Goal: Check status: Check status

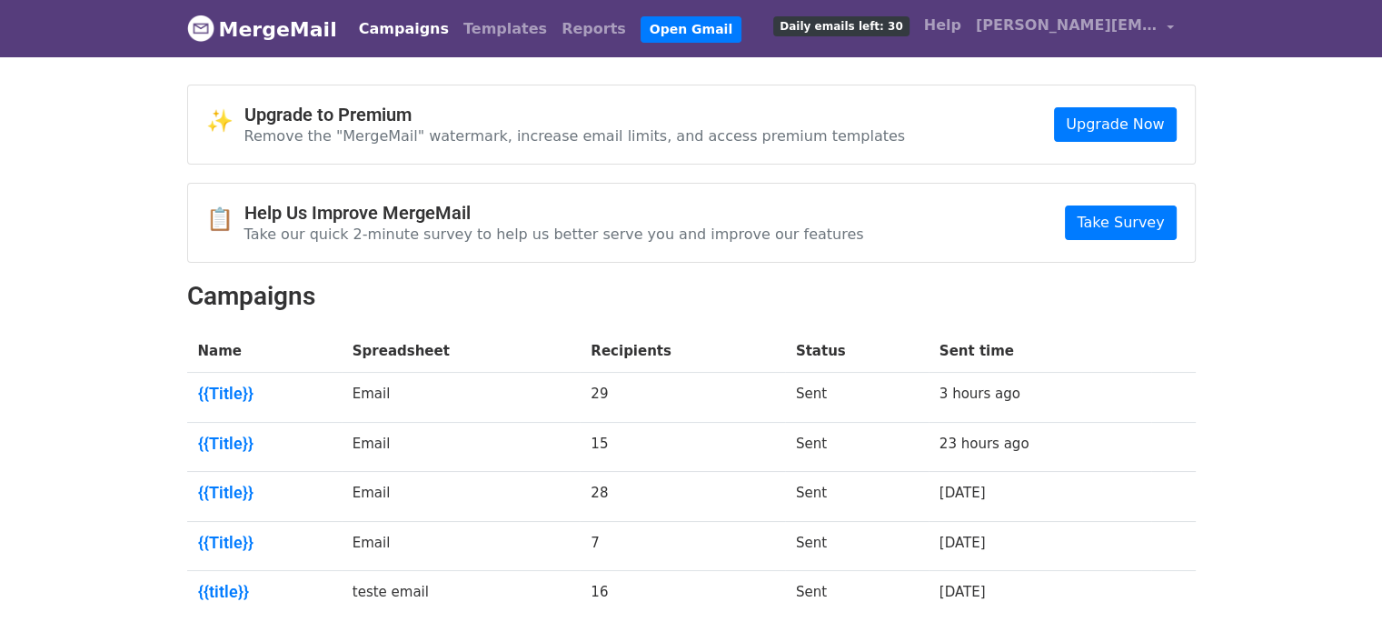
click at [240, 20] on link "MergeMail" at bounding box center [262, 29] width 150 height 38
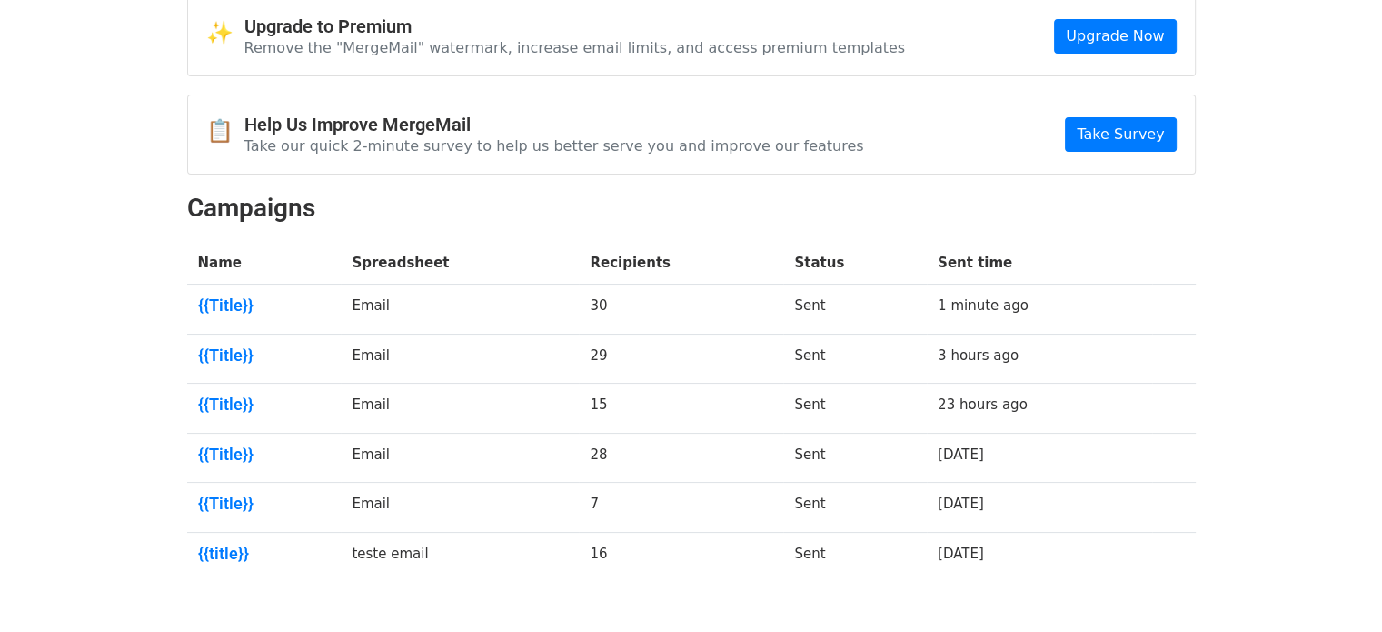
scroll to position [91, 0]
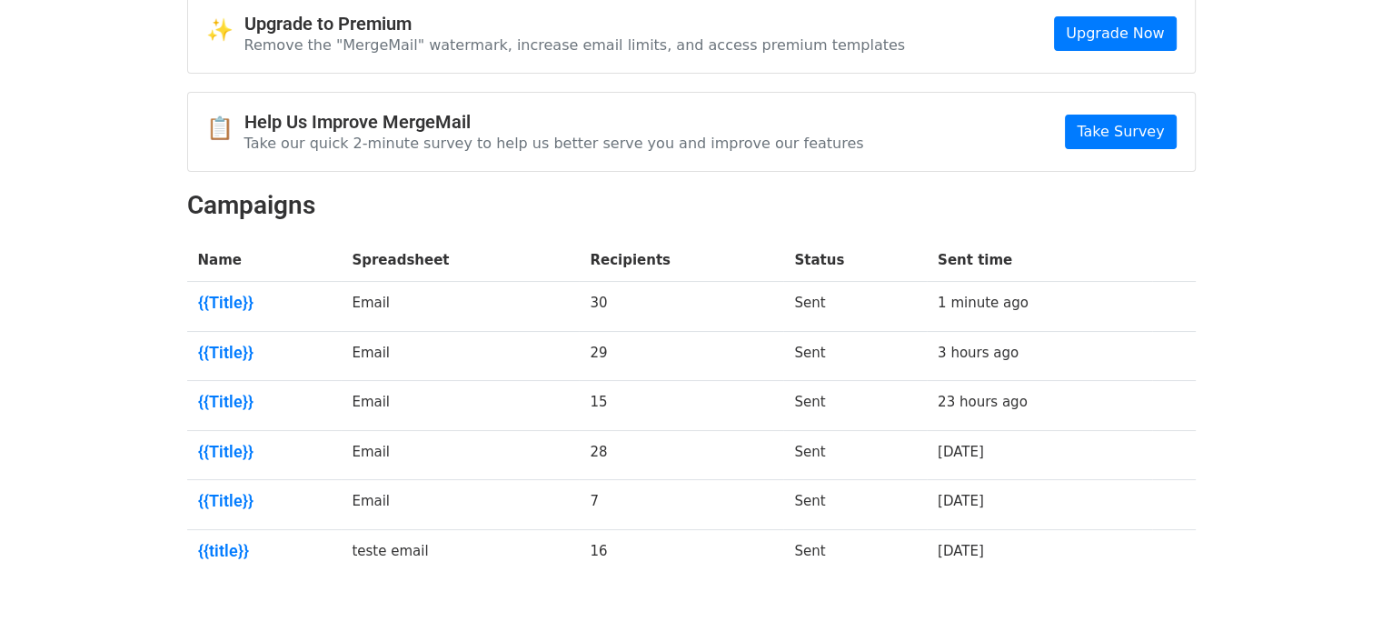
drag, startPoint x: 597, startPoint y: 301, endPoint x: 612, endPoint y: 301, distance: 14.5
click at [612, 301] on td "30" at bounding box center [681, 307] width 205 height 50
click at [604, 299] on td "30" at bounding box center [681, 307] width 205 height 50
click at [614, 303] on td "30" at bounding box center [681, 307] width 205 height 50
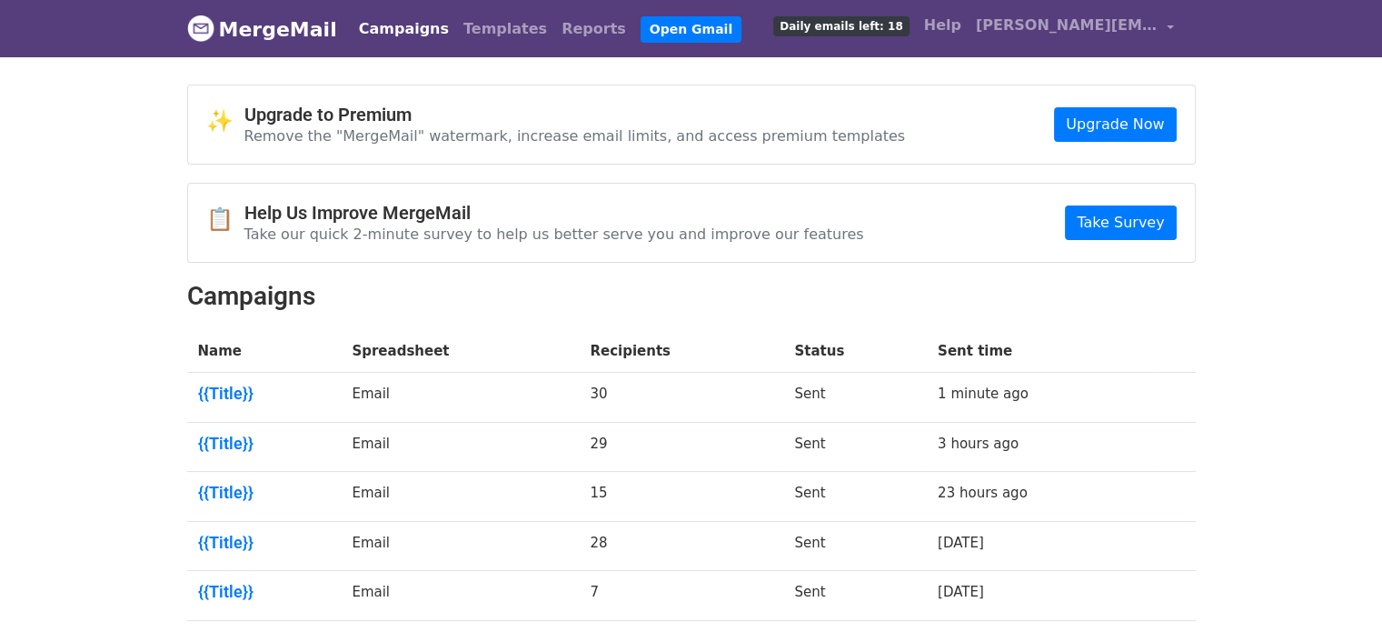
scroll to position [0, 0]
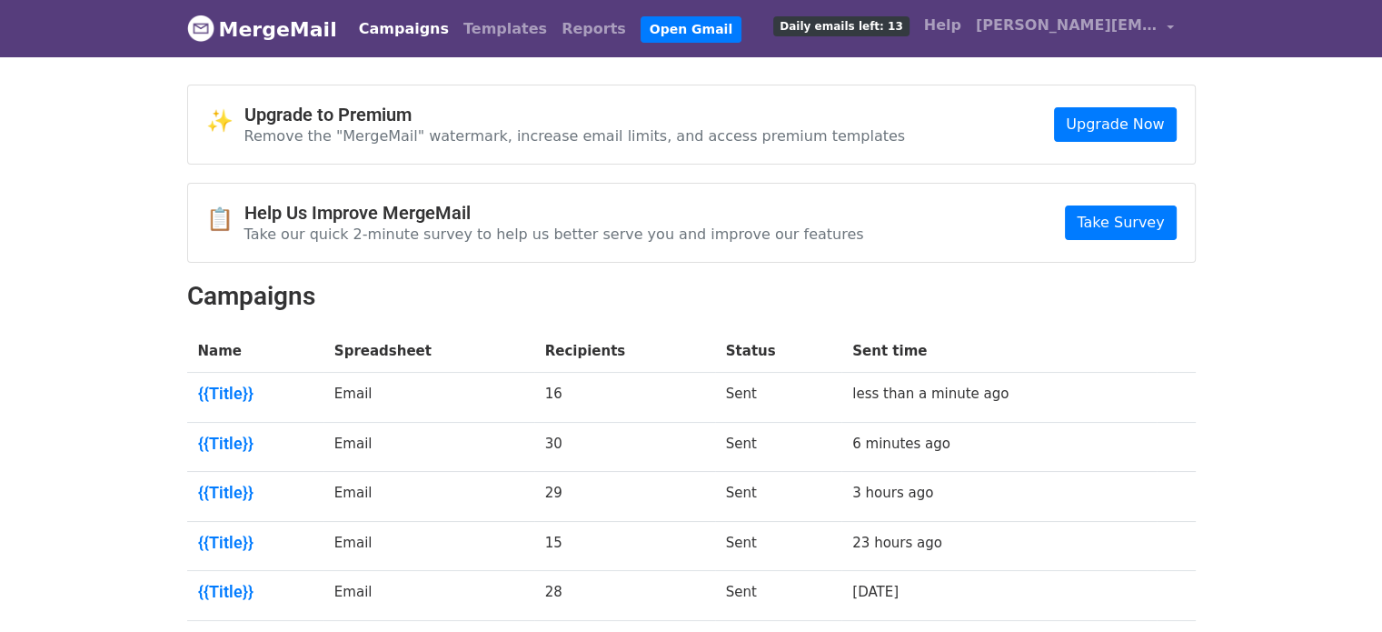
click at [734, 404] on td "Sent" at bounding box center [778, 398] width 126 height 50
click at [220, 388] on link "{{Title}}" at bounding box center [255, 394] width 115 height 20
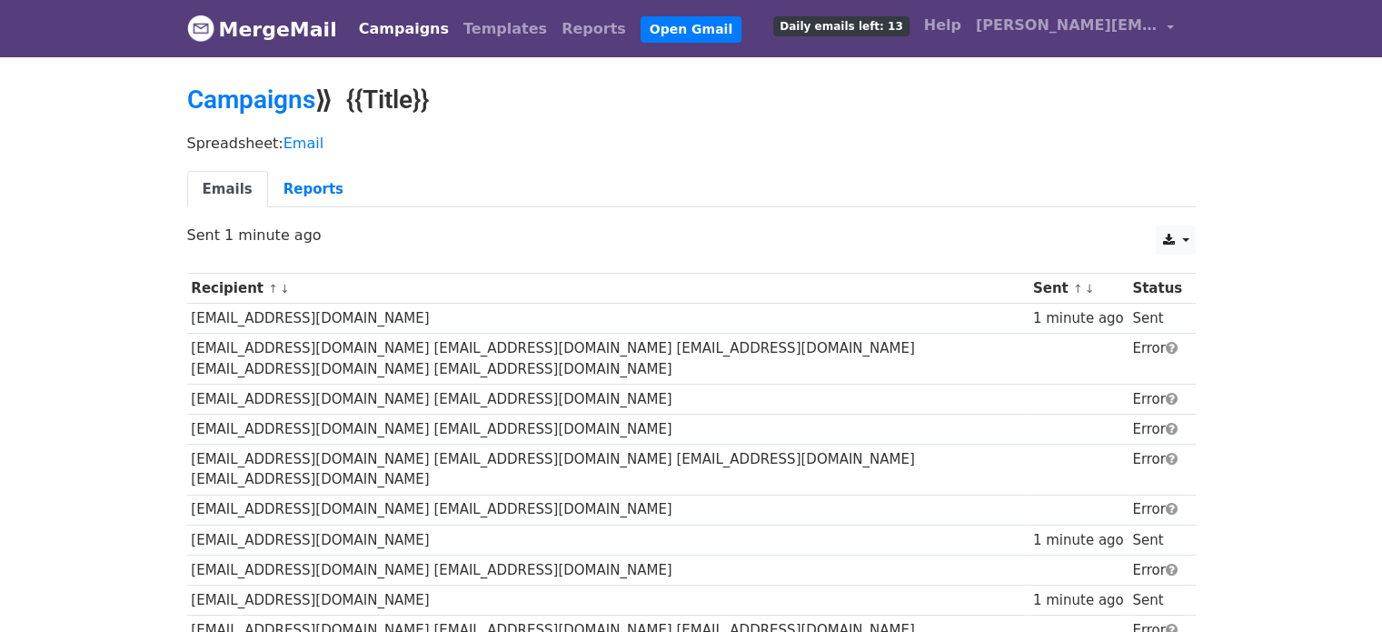
click at [277, 314] on td "marketing@halo.social" at bounding box center [608, 319] width 842 height 30
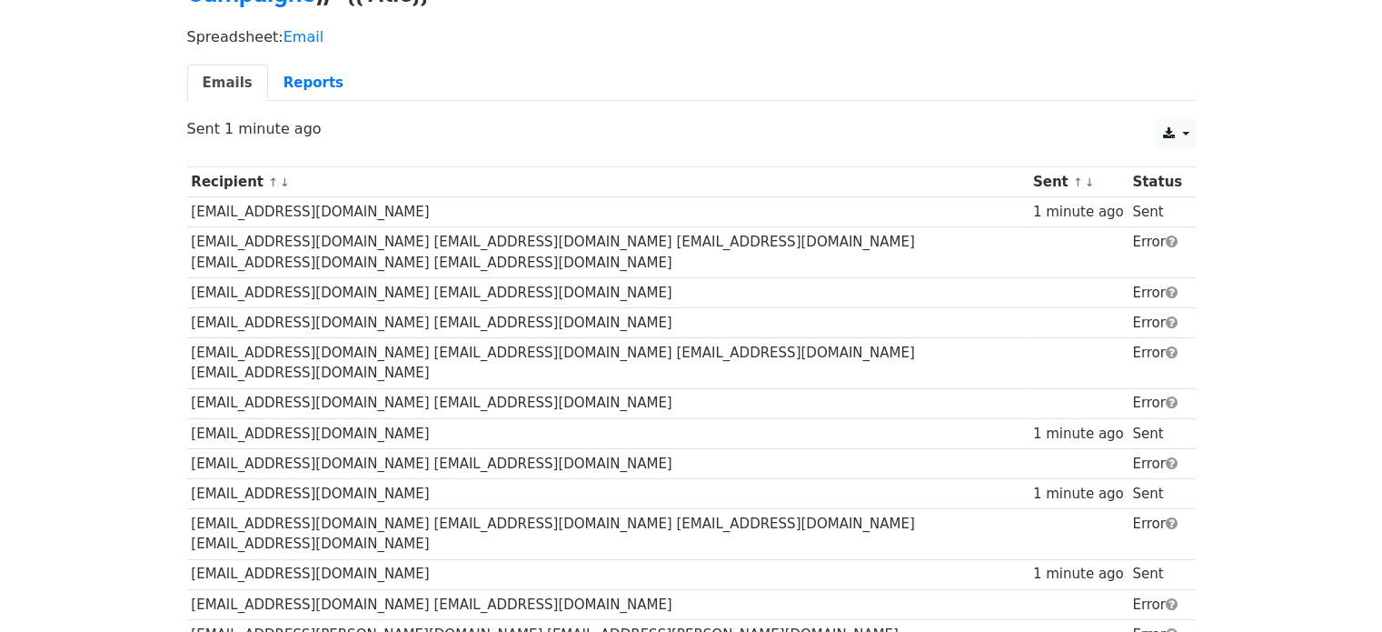
scroll to position [182, 0]
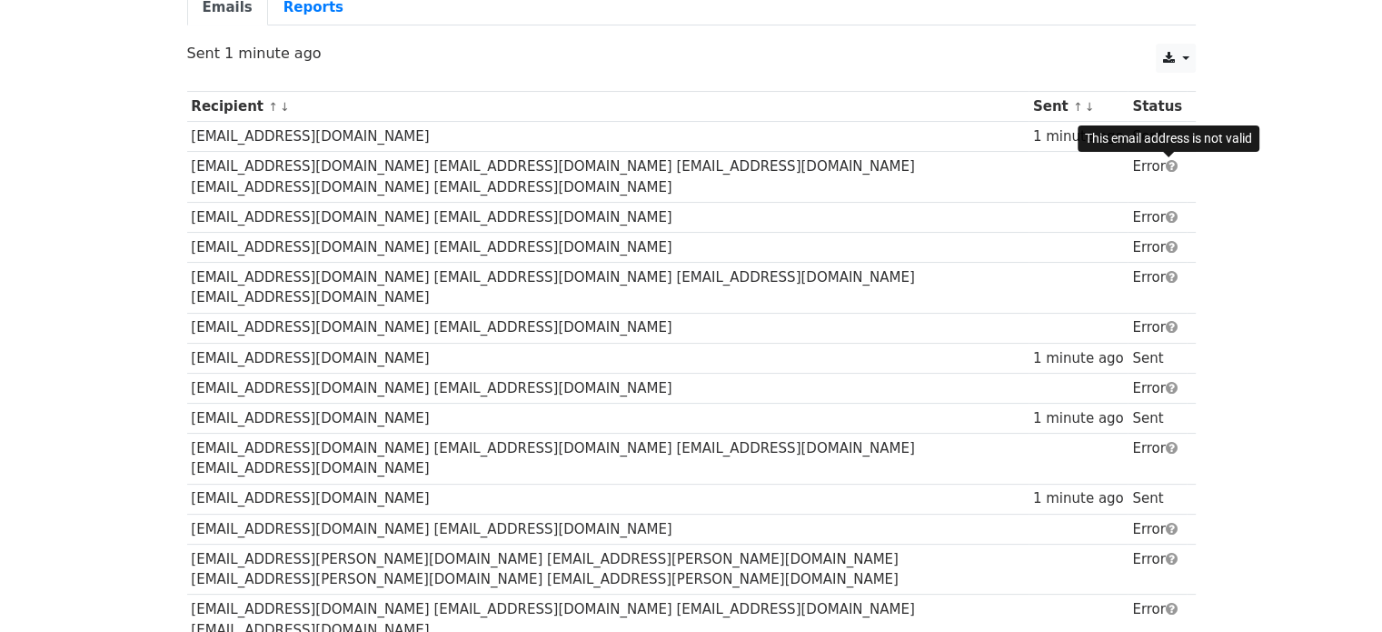
click at [1170, 163] on span at bounding box center [1172, 166] width 12 height 14
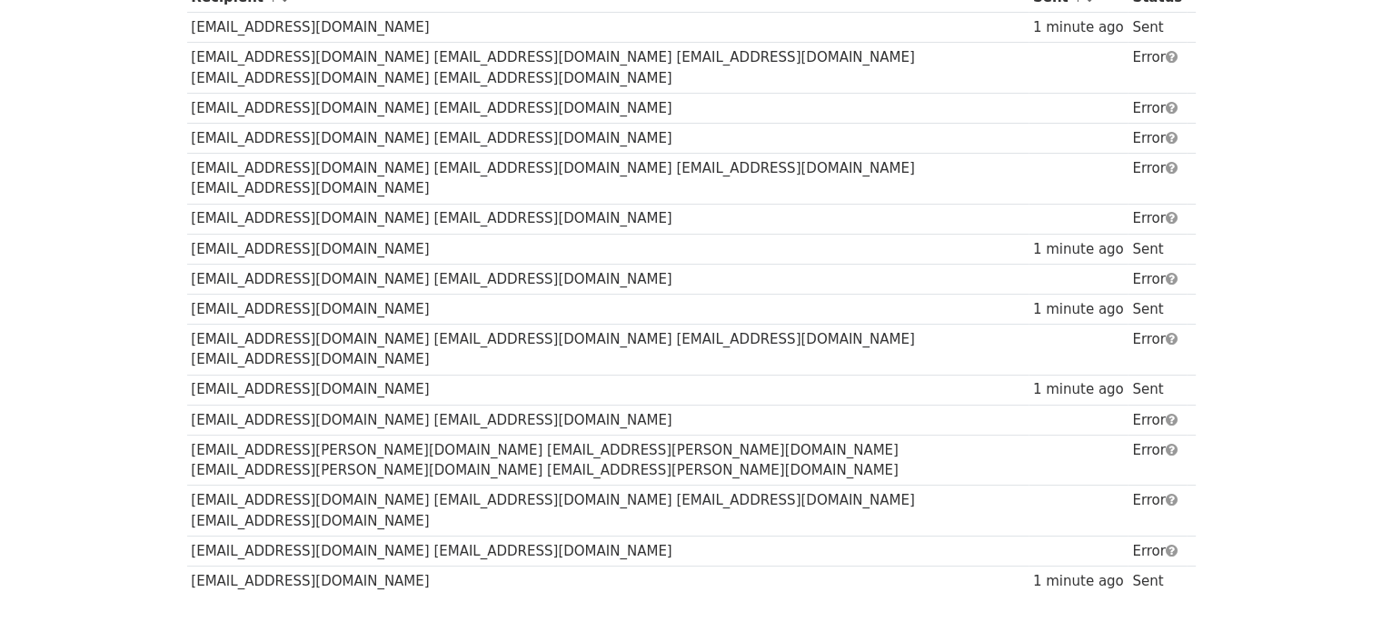
scroll to position [309, 0]
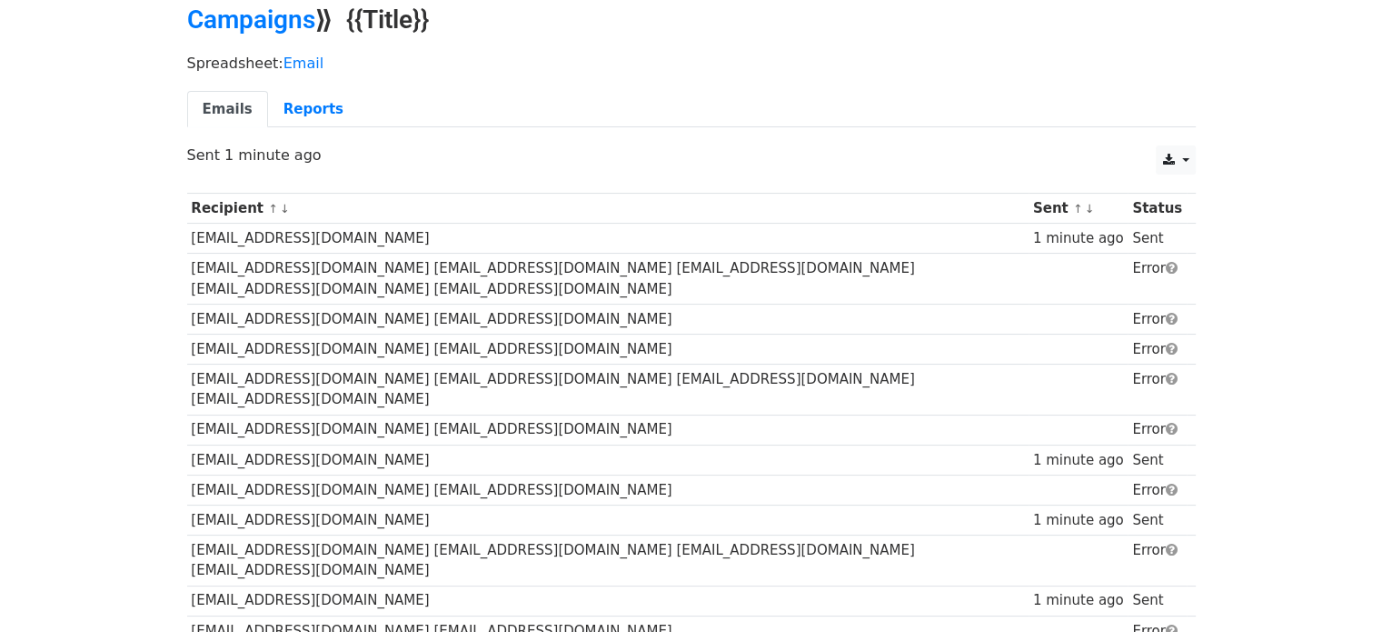
scroll to position [31, 0]
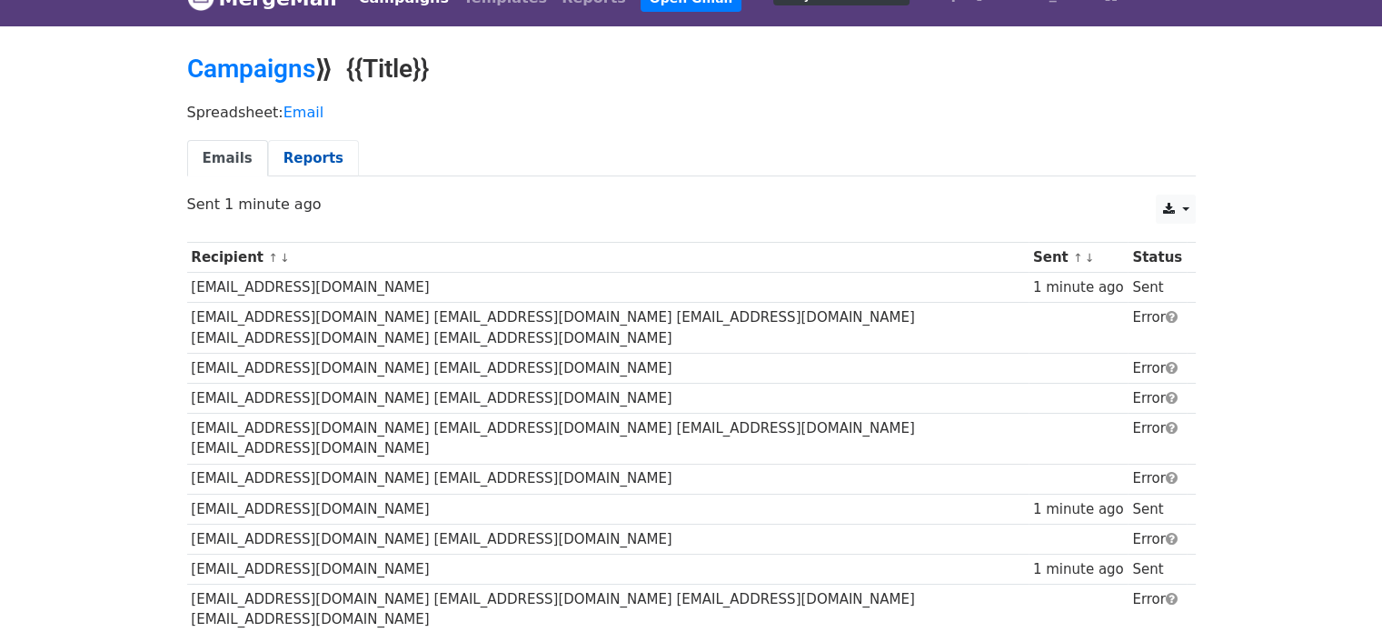
drag, startPoint x: 0, startPoint y: 0, endPoint x: 298, endPoint y: 160, distance: 338.3
click at [298, 160] on link "Reports" at bounding box center [313, 158] width 91 height 37
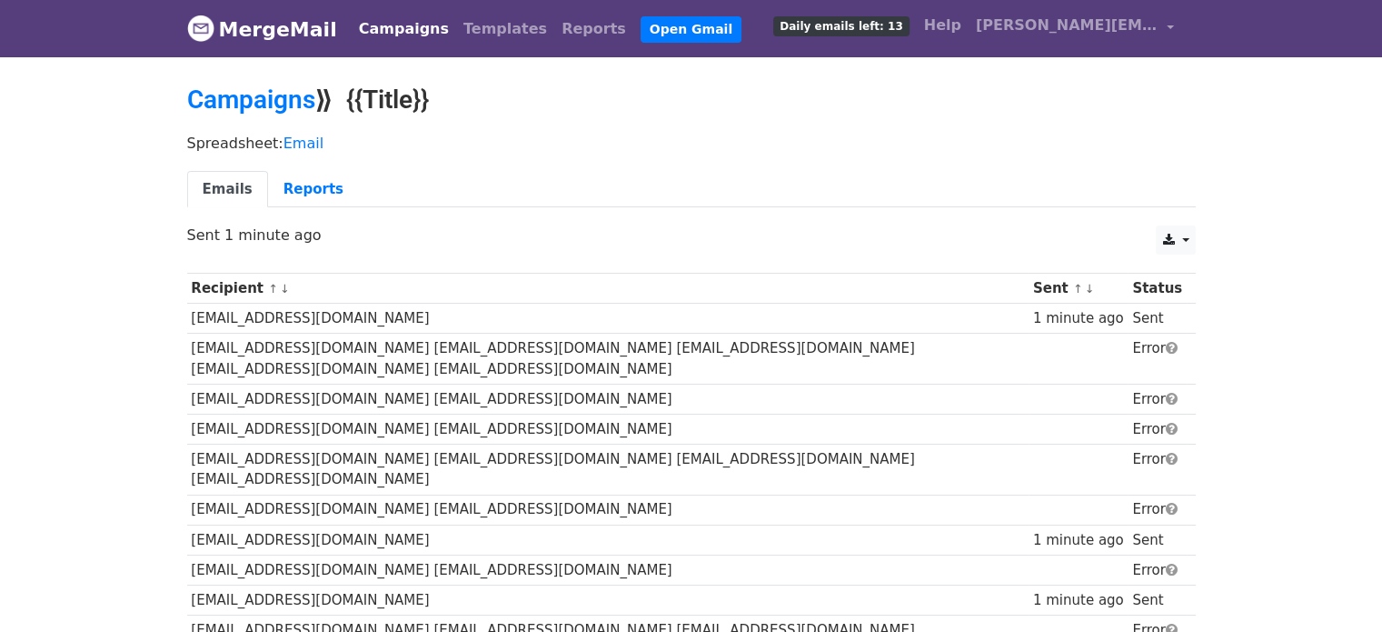
click at [407, 24] on link "Campaigns" at bounding box center [404, 29] width 105 height 36
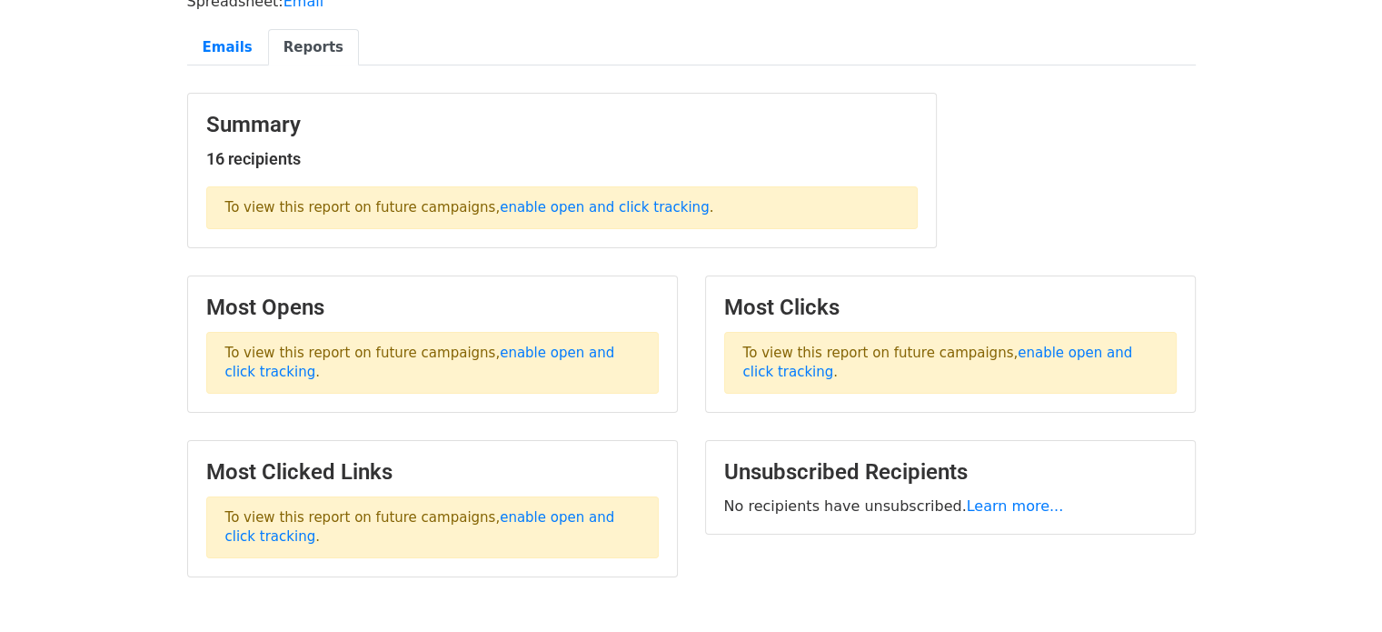
scroll to position [182, 0]
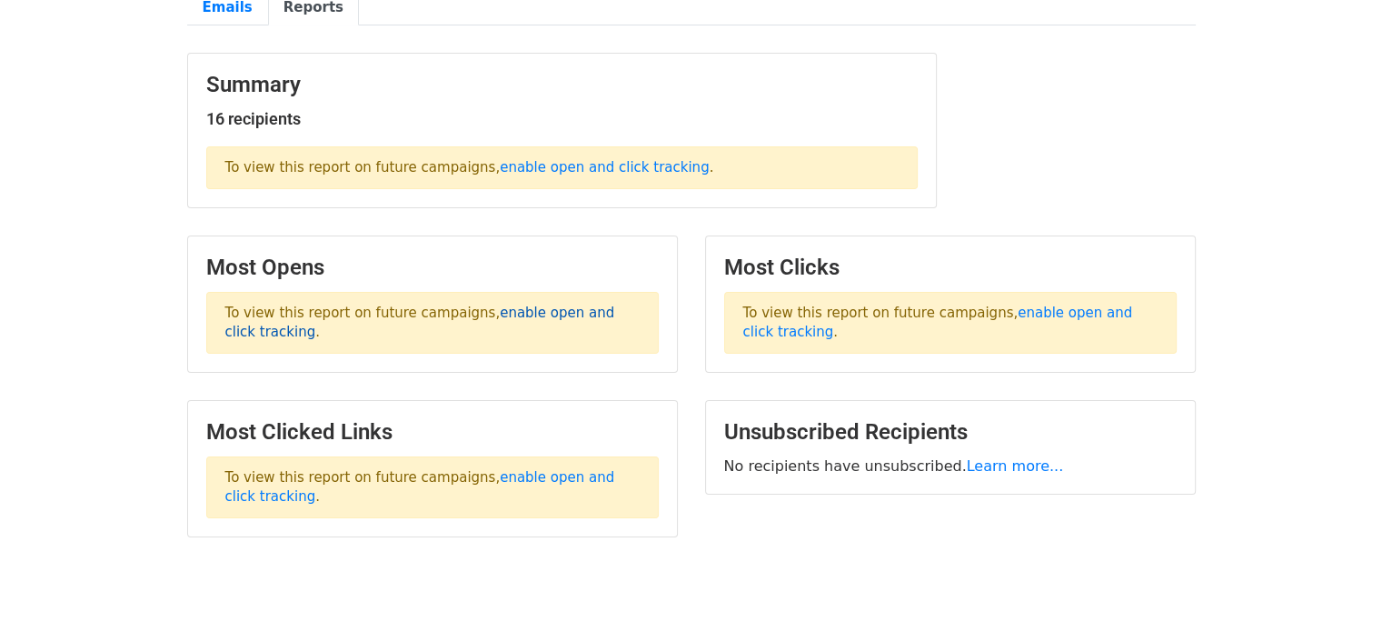
click at [511, 310] on link "enable open and click tracking" at bounding box center [420, 321] width 390 height 35
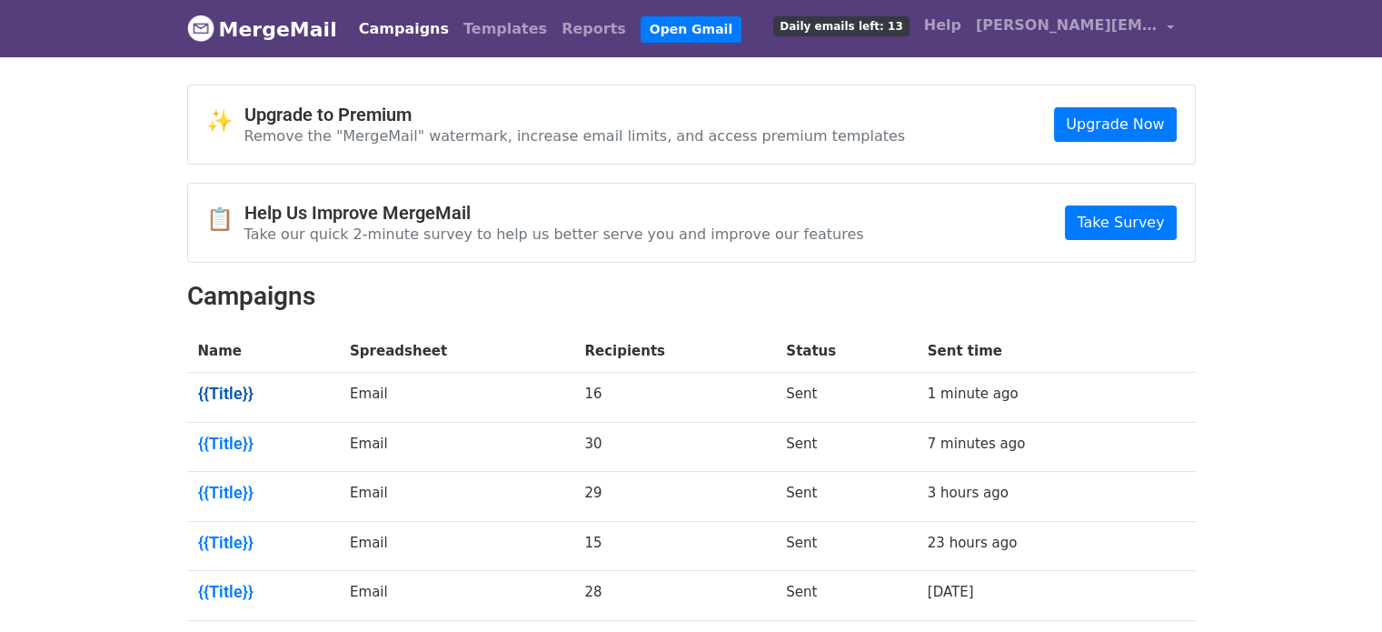
click at [227, 385] on link "{{Title}}" at bounding box center [263, 394] width 131 height 20
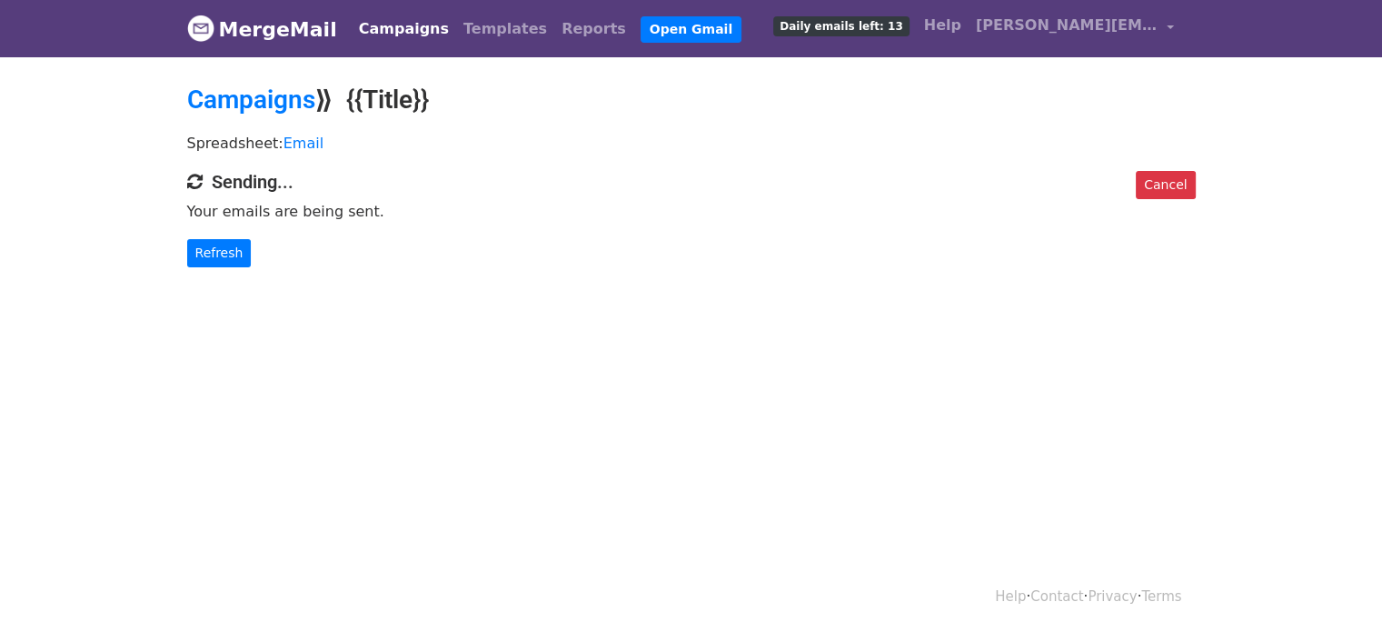
click at [407, 21] on link "Campaigns" at bounding box center [404, 29] width 105 height 36
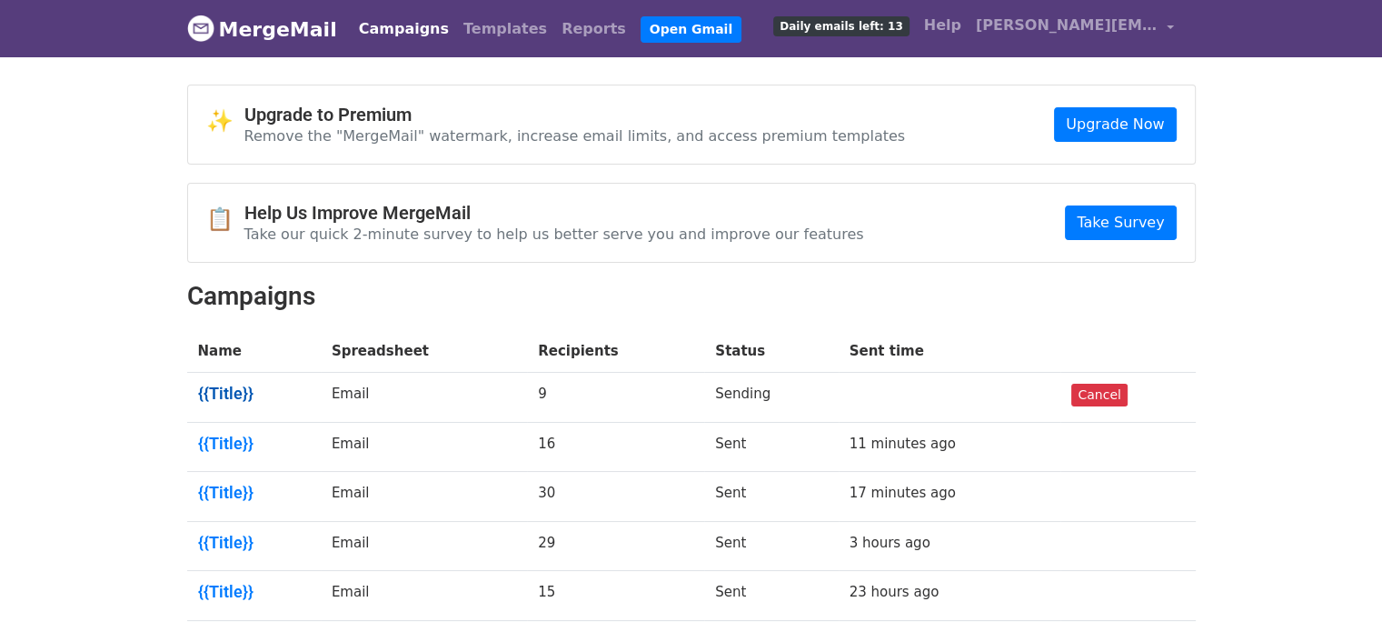
click at [229, 384] on link "{{Title}}" at bounding box center [254, 394] width 112 height 20
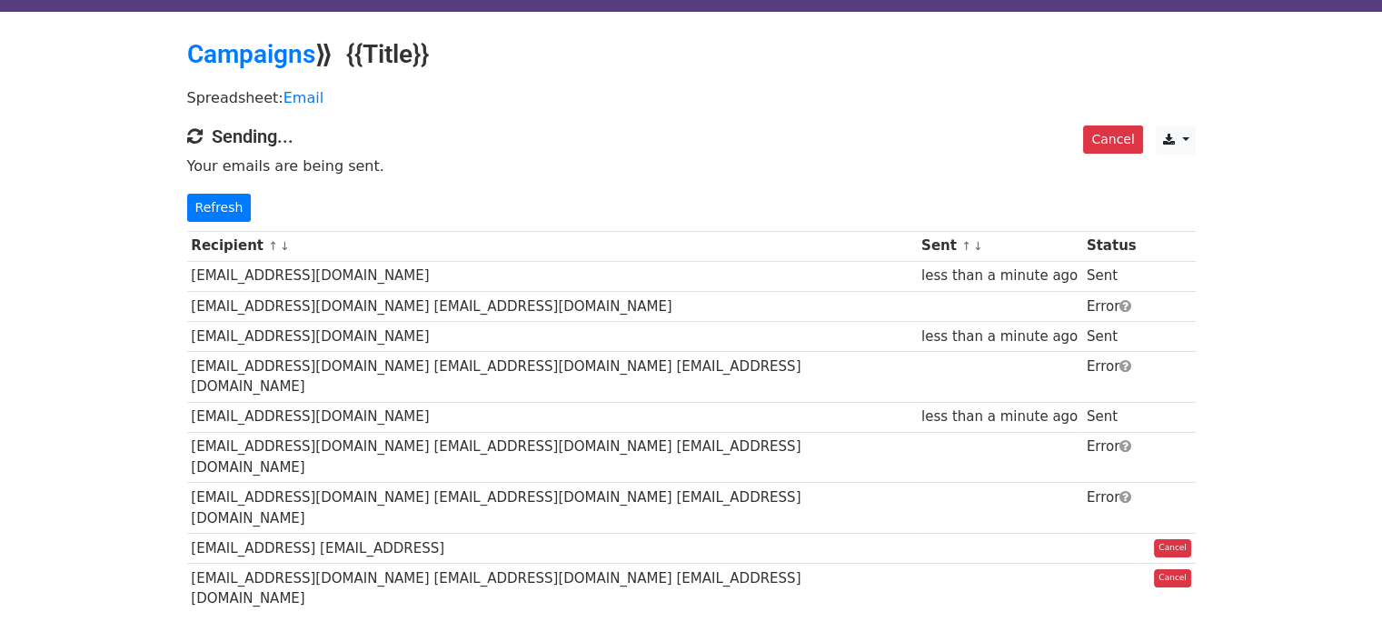
scroll to position [91, 0]
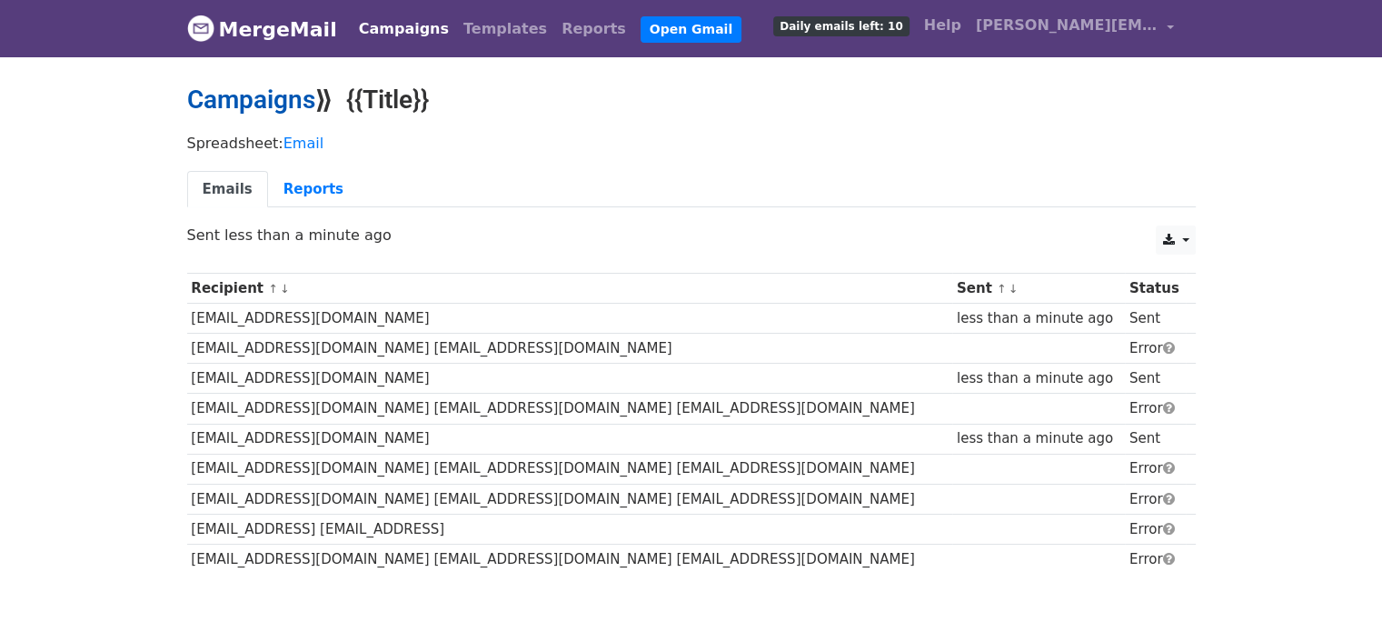
click at [267, 101] on link "Campaigns" at bounding box center [251, 100] width 128 height 30
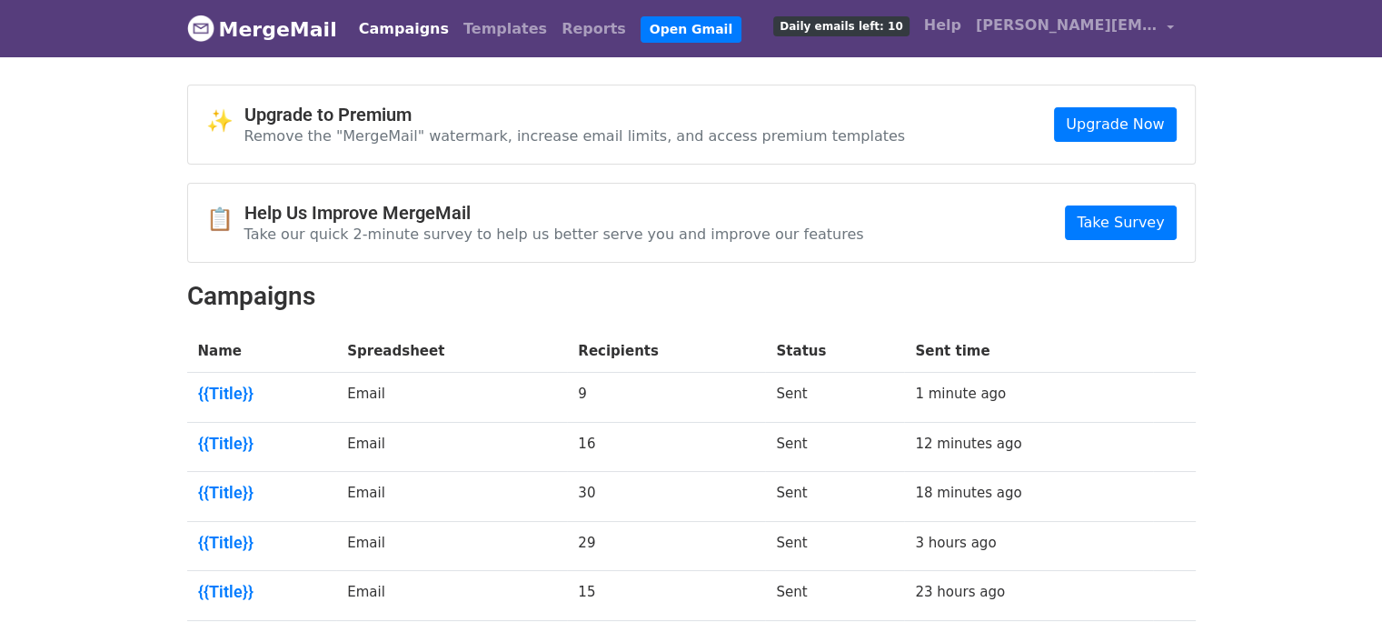
click at [234, 403] on td "{{Title}}" at bounding box center [262, 398] width 150 height 50
click at [234, 388] on link "{{Title}}" at bounding box center [262, 394] width 128 height 20
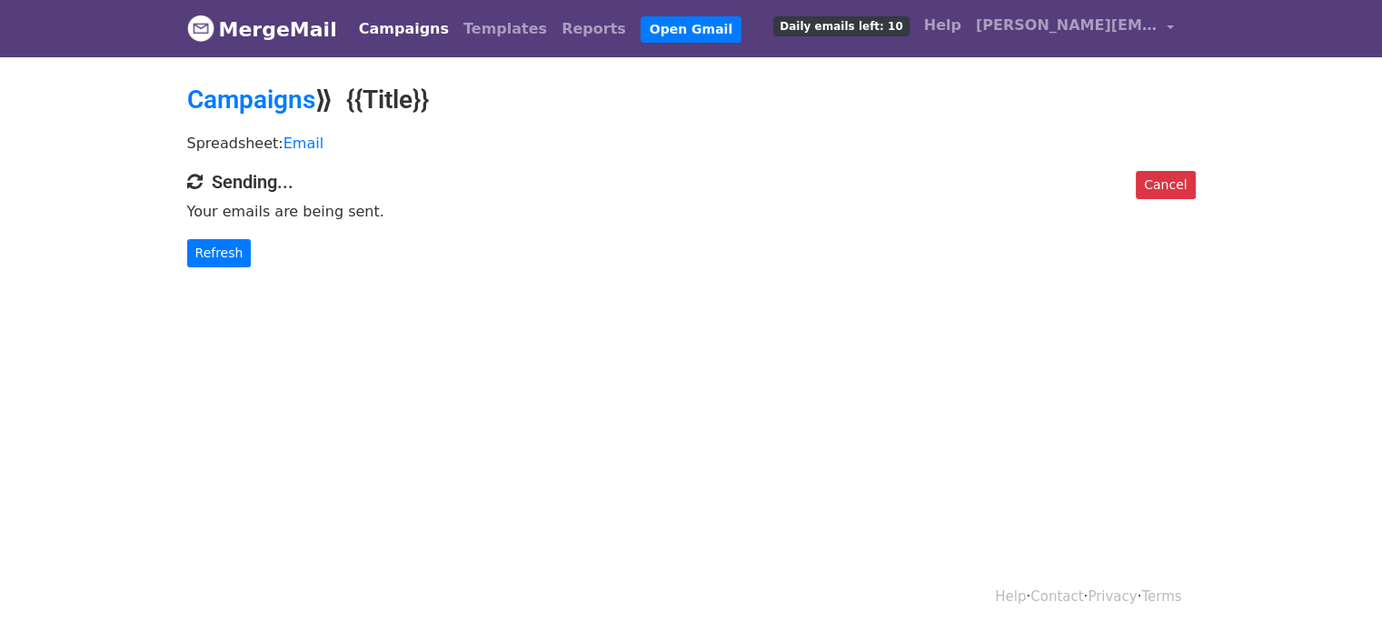
click at [247, 171] on h4 "Sending..." at bounding box center [691, 182] width 1009 height 22
click at [284, 145] on link "Email" at bounding box center [304, 143] width 40 height 17
click at [278, 111] on link "Campaigns" at bounding box center [251, 100] width 128 height 30
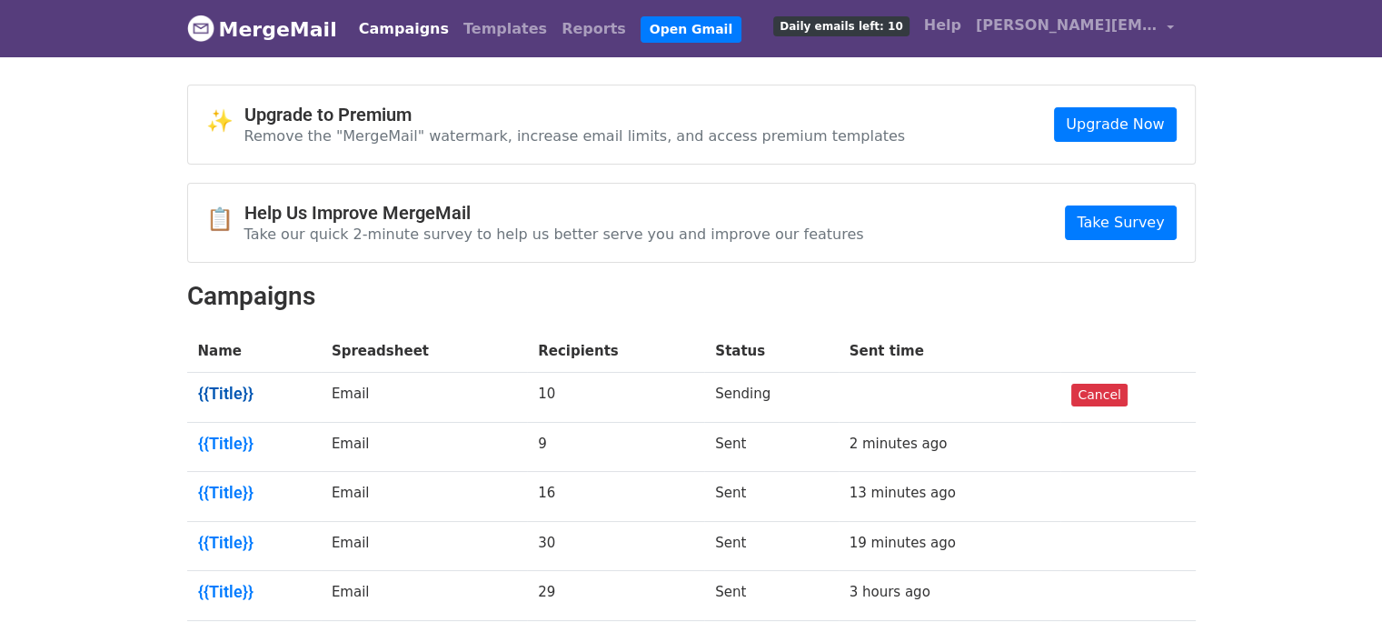
click at [239, 386] on link "{{Title}}" at bounding box center [254, 394] width 112 height 20
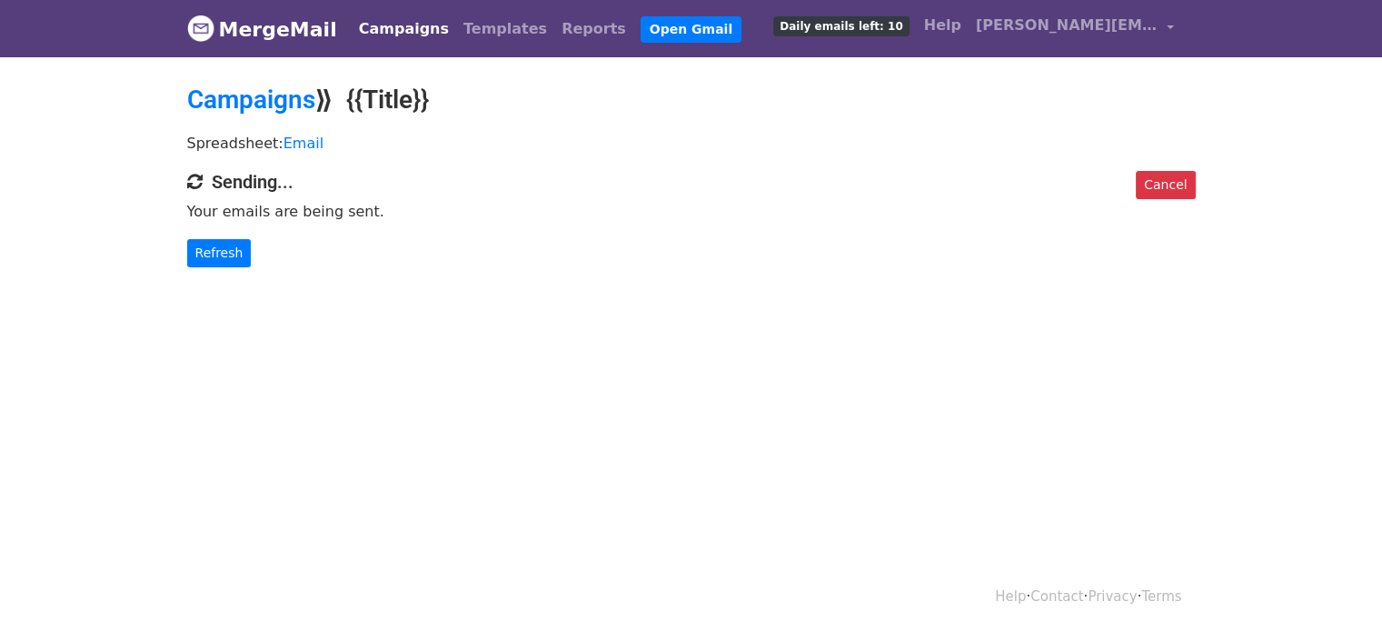
click at [227, 187] on h4 "Sending..." at bounding box center [691, 182] width 1009 height 22
click at [256, 89] on link "Campaigns" at bounding box center [251, 100] width 128 height 30
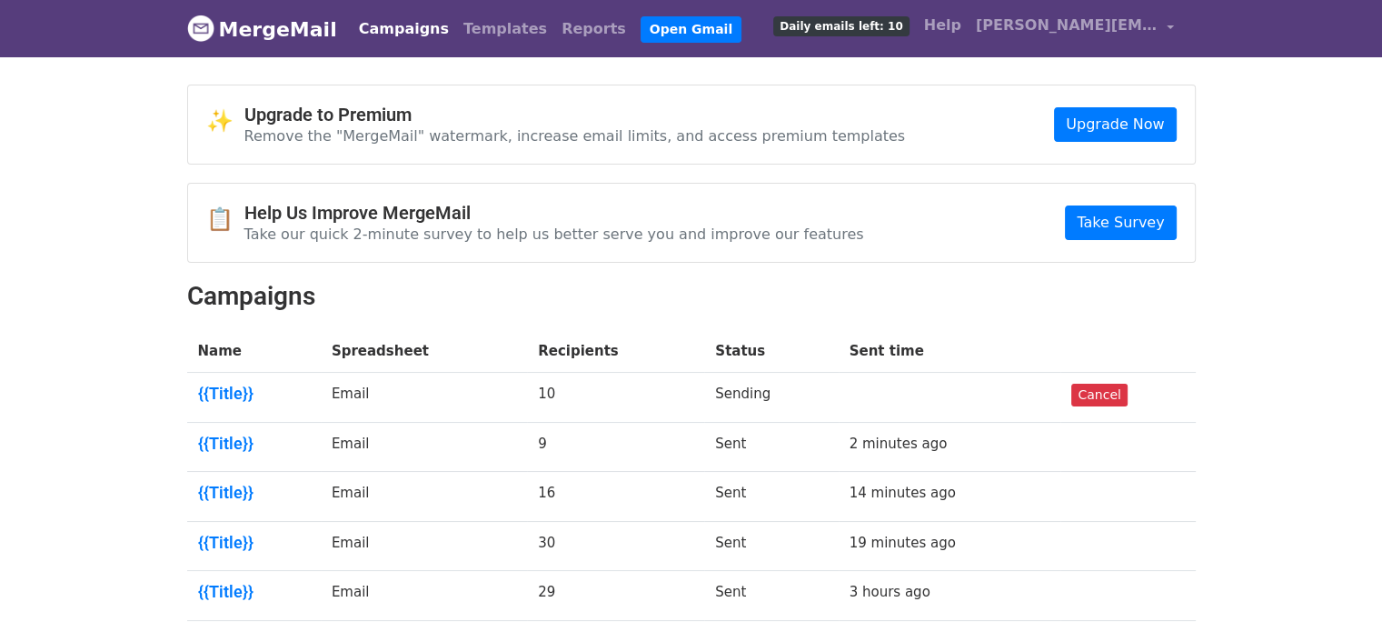
click at [367, 394] on td "Email" at bounding box center [424, 398] width 206 height 50
click at [733, 387] on td "Sending" at bounding box center [771, 398] width 134 height 50
click at [244, 394] on link "{{Title}}" at bounding box center [254, 394] width 112 height 20
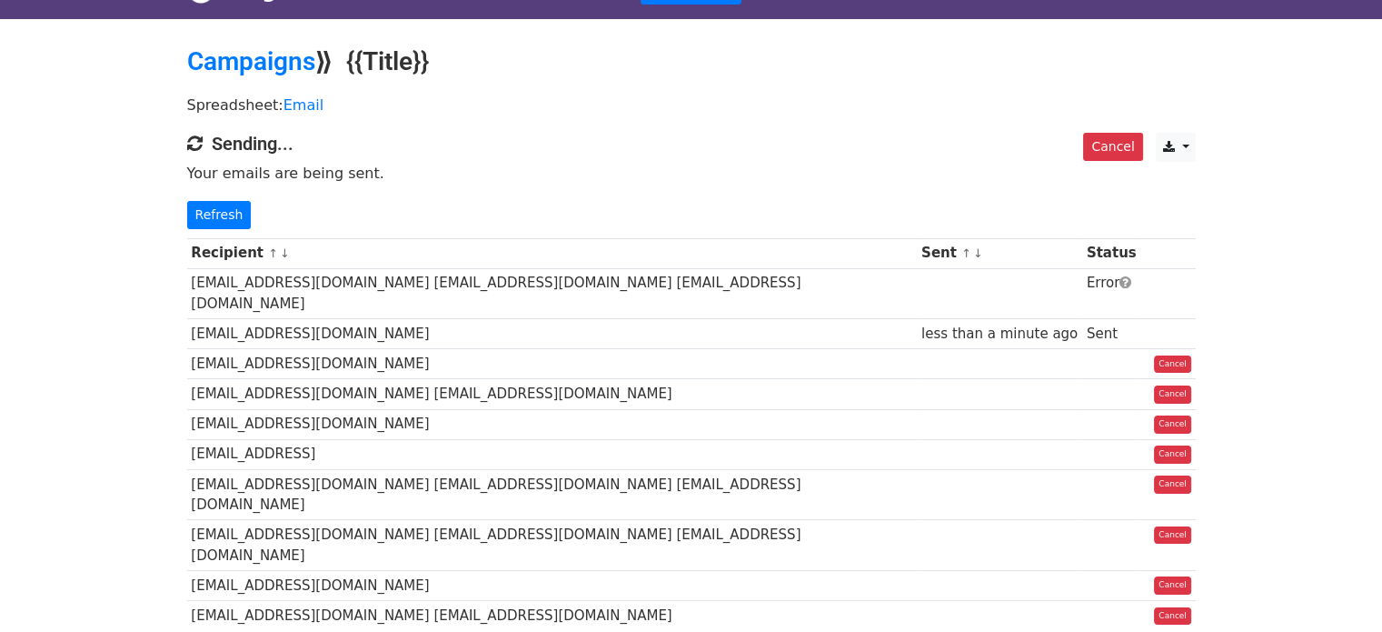
scroll to position [135, 0]
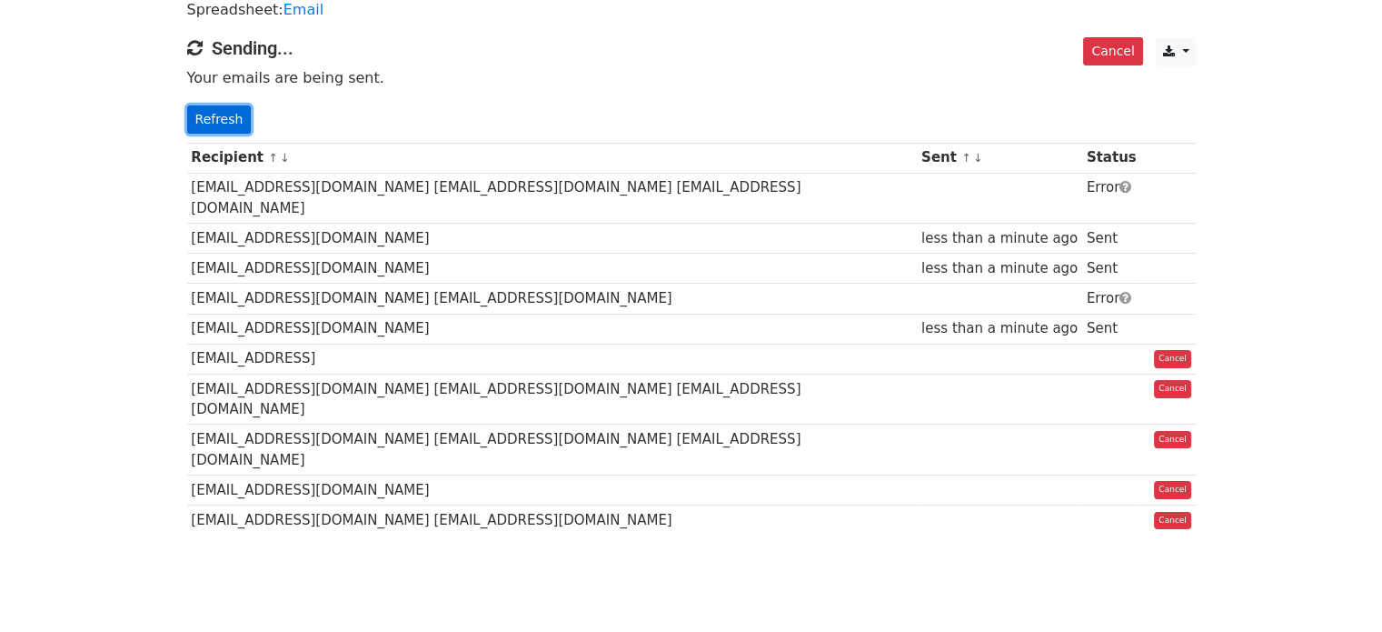
click at [224, 125] on link "Refresh" at bounding box center [219, 119] width 65 height 28
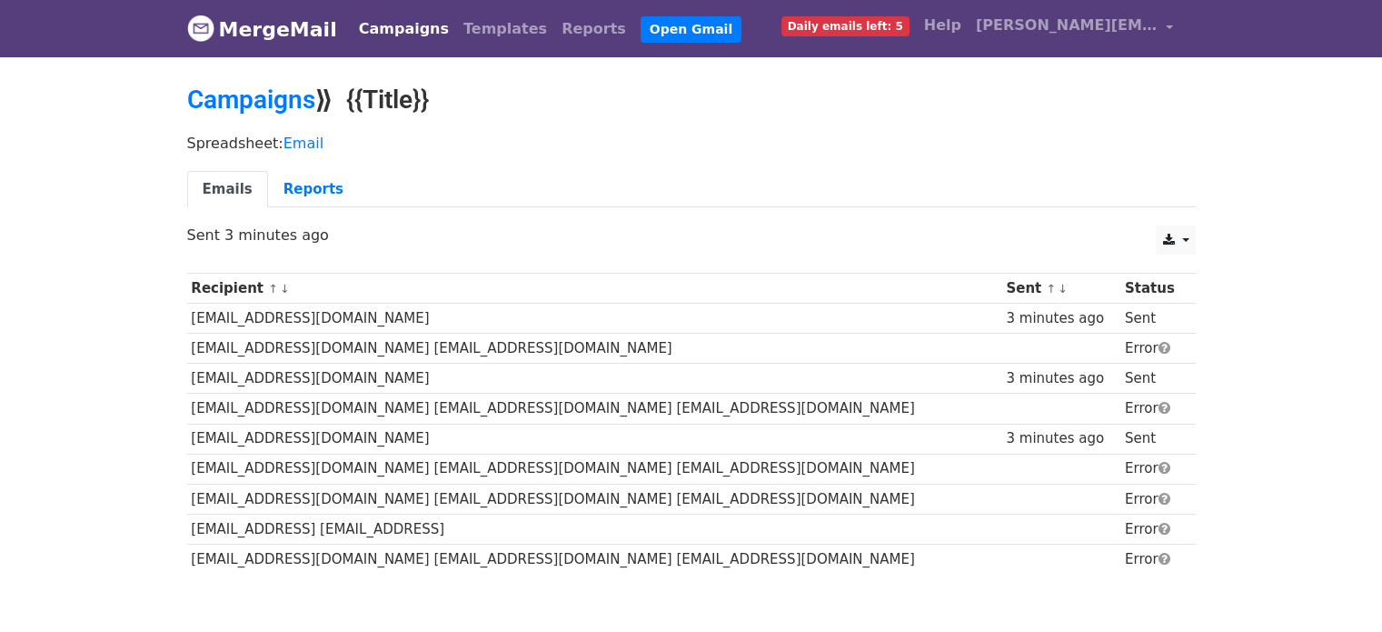
click at [225, 185] on link "Emails" at bounding box center [227, 189] width 81 height 37
click at [242, 96] on link "Campaigns" at bounding box center [251, 100] width 128 height 30
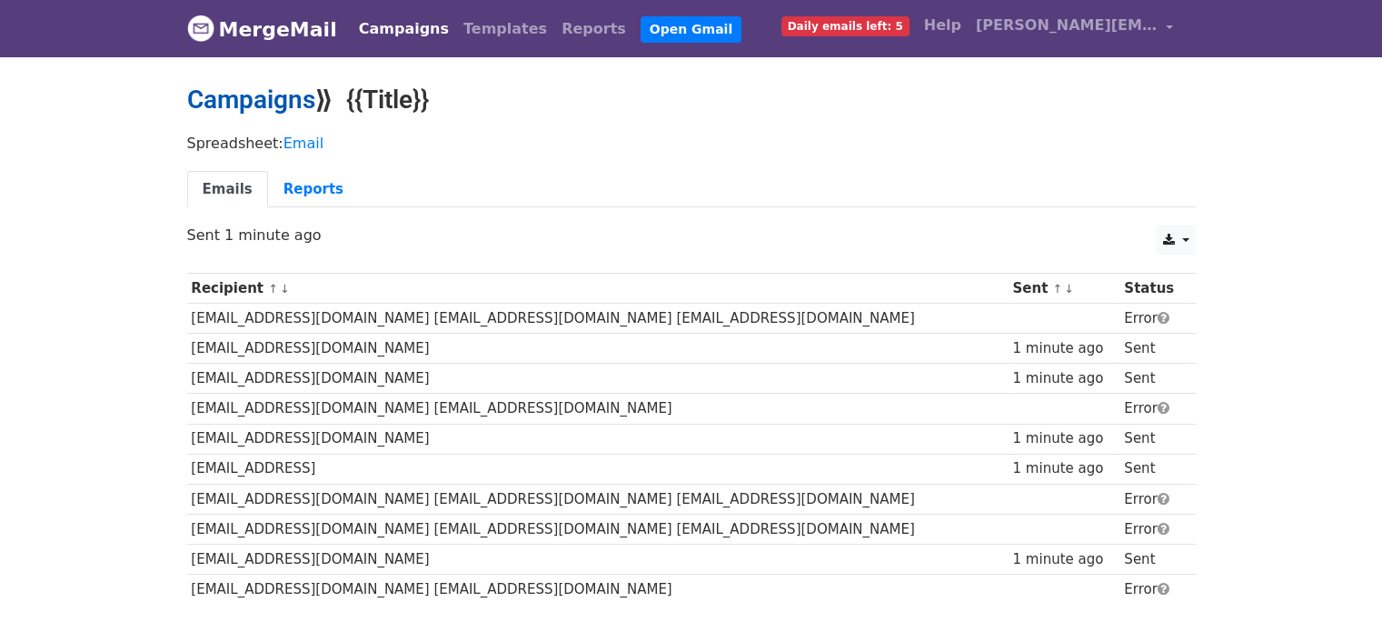
click at [276, 102] on link "Campaigns" at bounding box center [251, 100] width 128 height 30
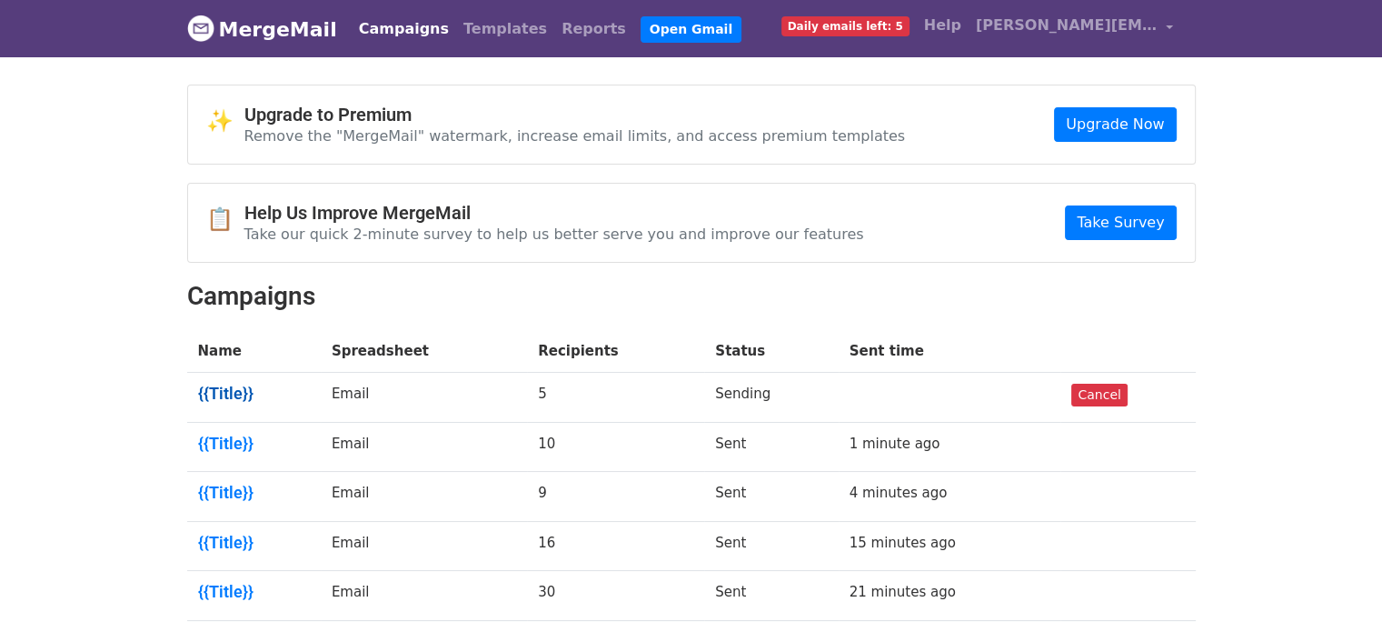
click at [223, 384] on link "{{Title}}" at bounding box center [254, 394] width 112 height 20
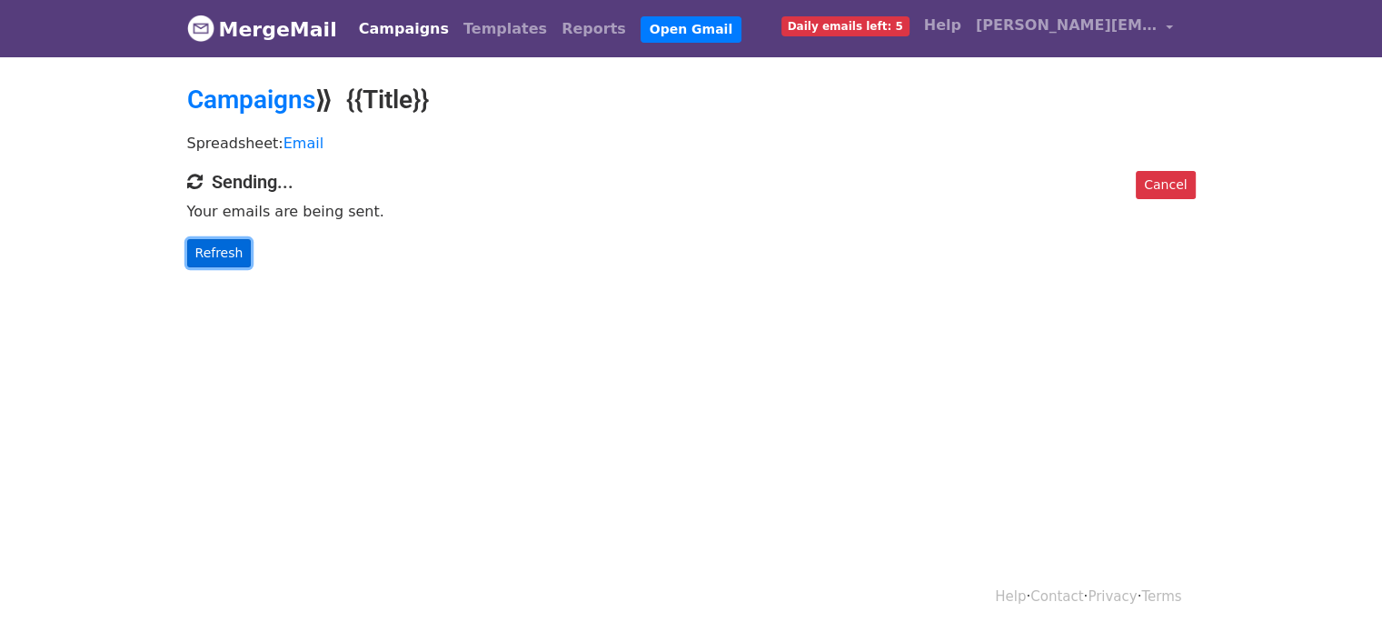
click at [226, 250] on link "Refresh" at bounding box center [219, 253] width 65 height 28
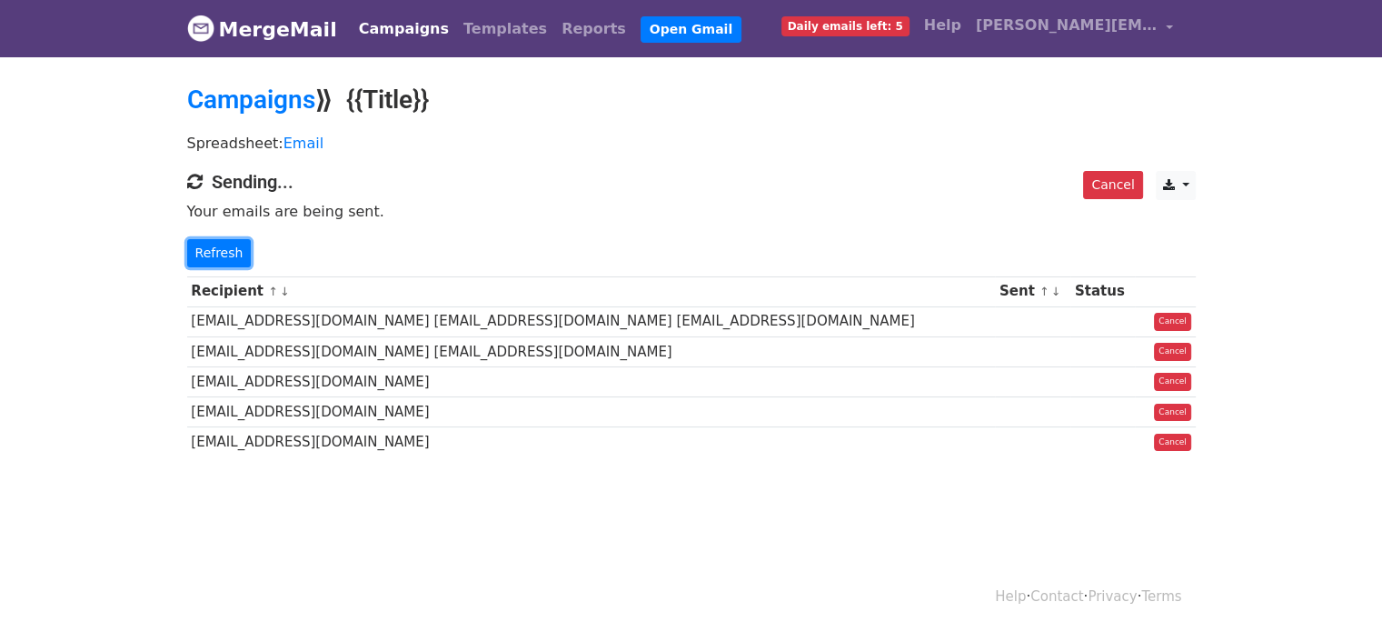
click at [226, 252] on link "Refresh" at bounding box center [219, 253] width 65 height 28
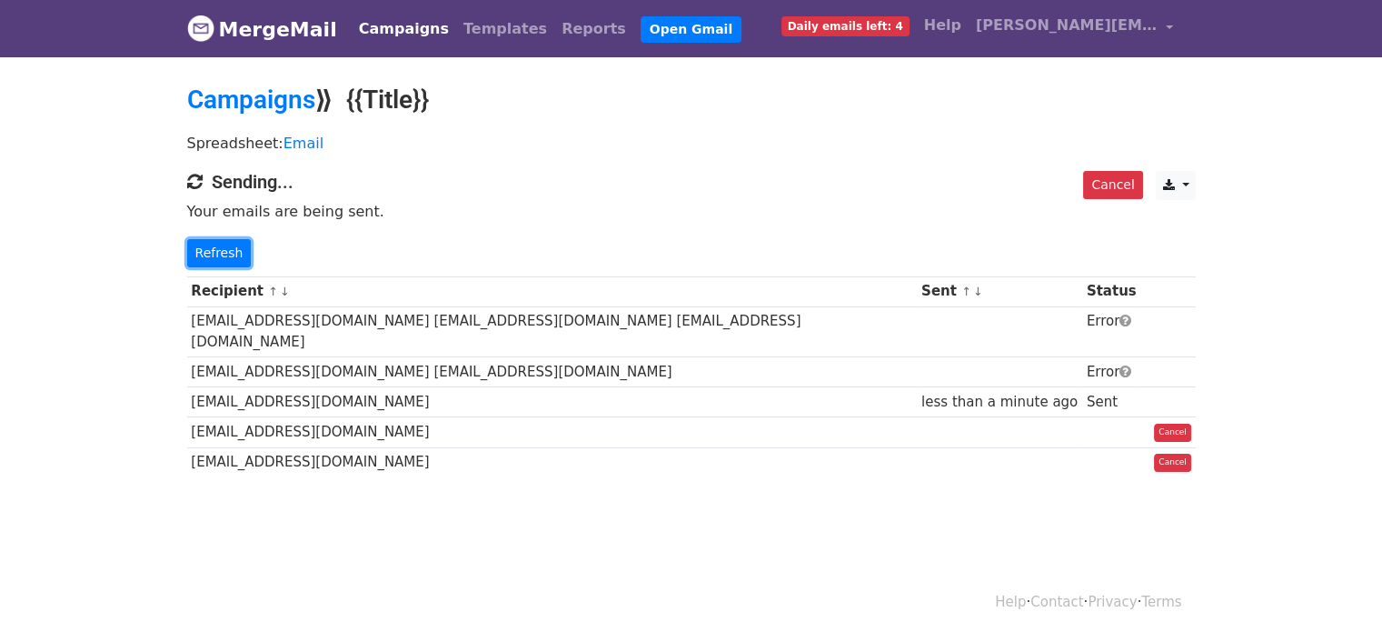
click at [226, 252] on link "Refresh" at bounding box center [219, 253] width 65 height 28
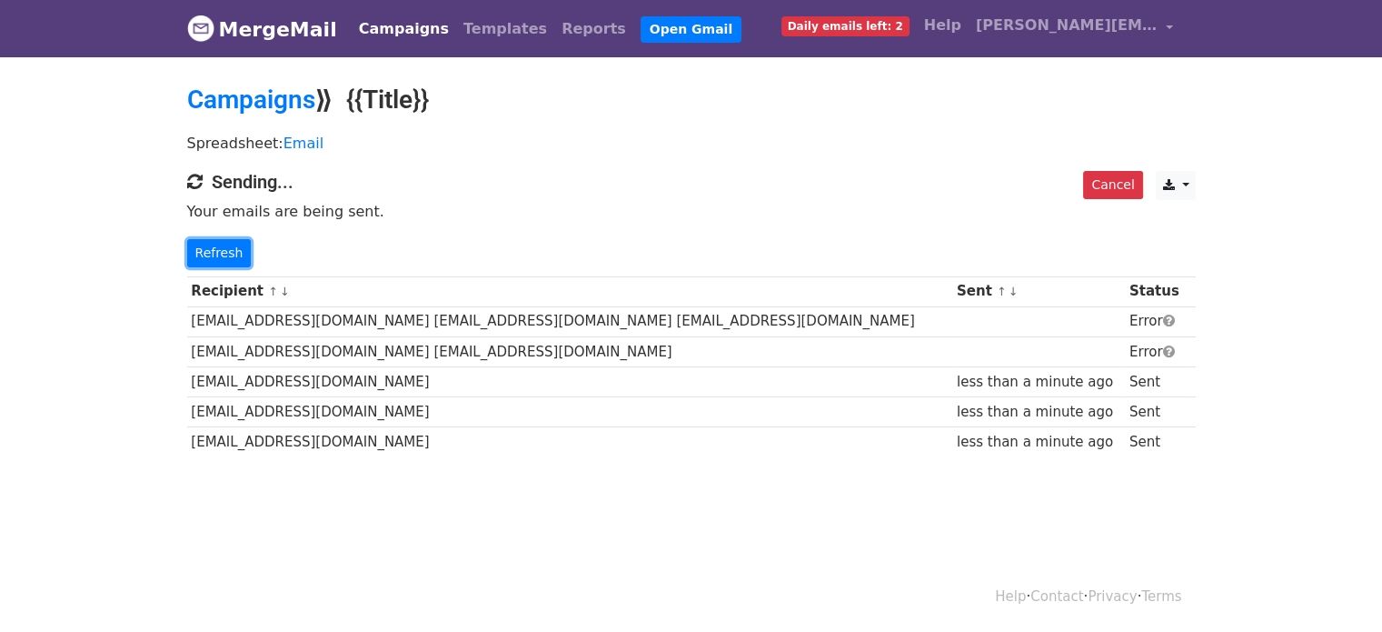
click at [226, 252] on link "Refresh" at bounding box center [219, 253] width 65 height 28
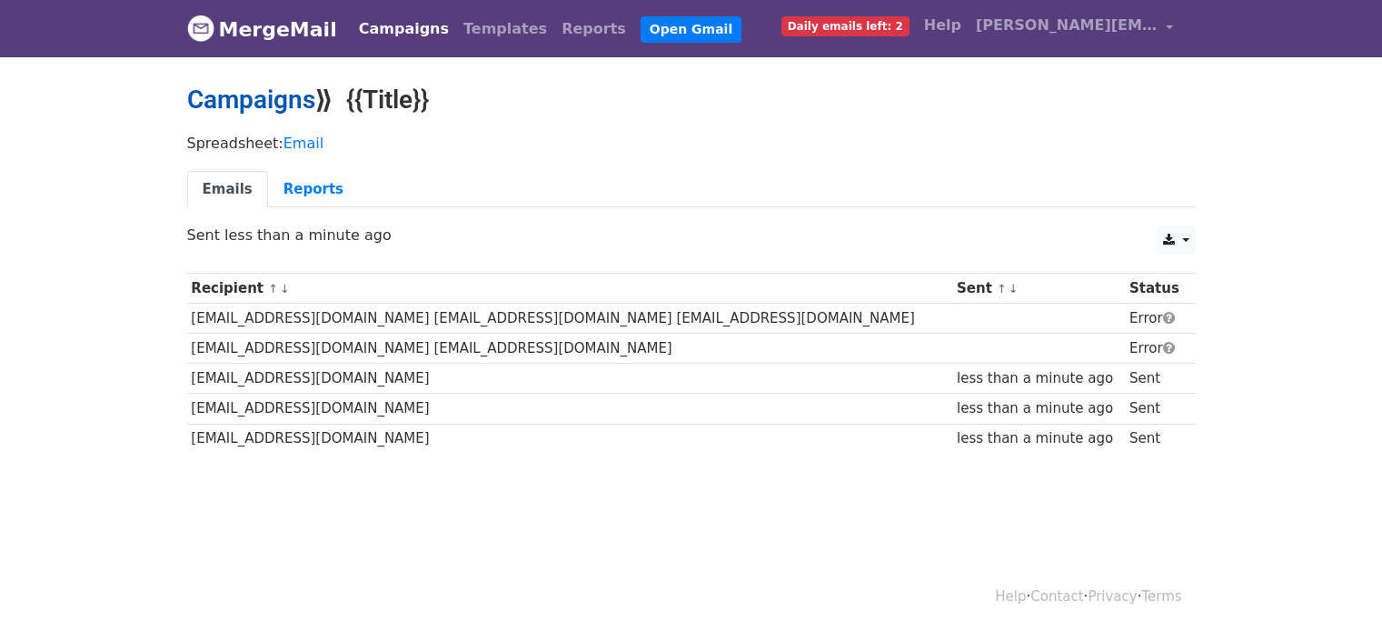
click at [276, 97] on link "Campaigns" at bounding box center [251, 100] width 128 height 30
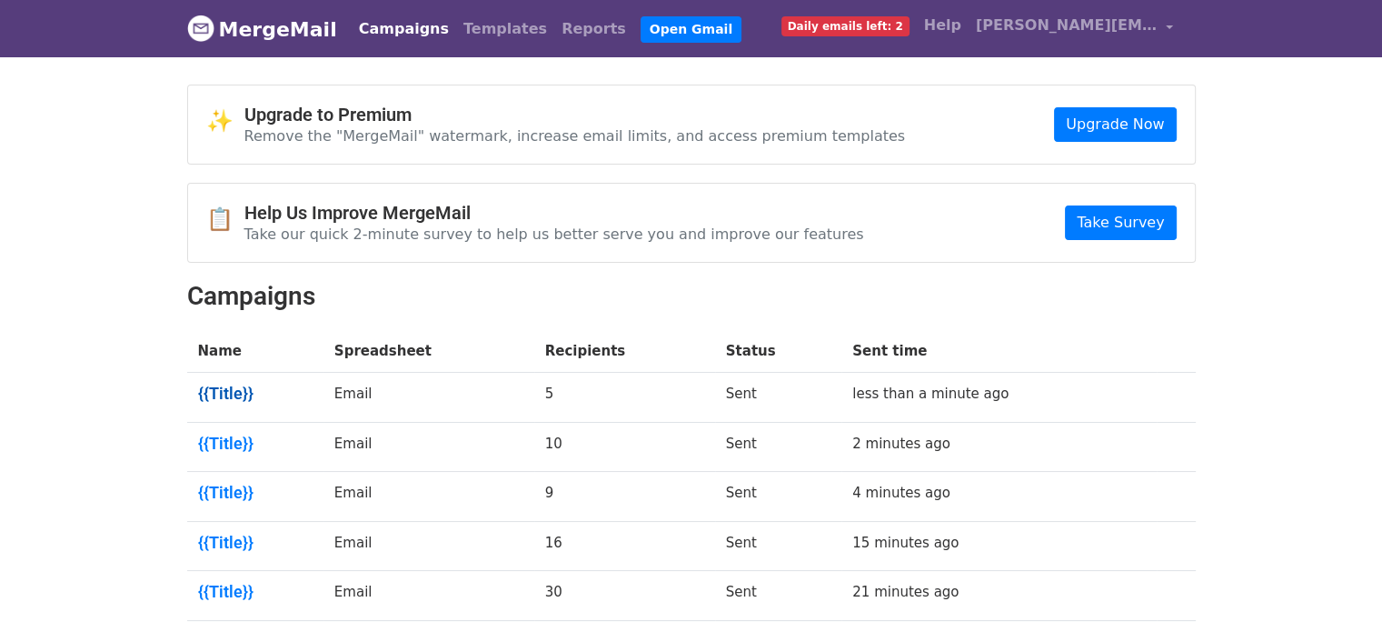
click at [237, 392] on link "{{Title}}" at bounding box center [255, 394] width 115 height 20
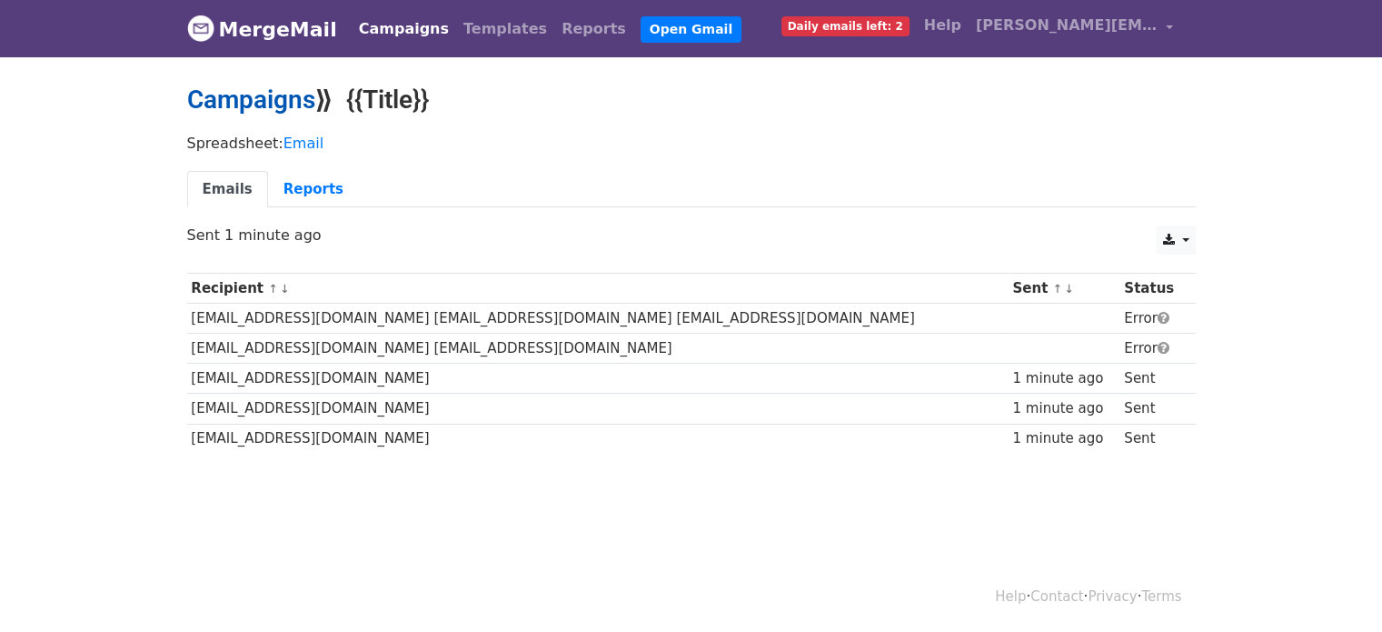
click at [266, 108] on link "Campaigns" at bounding box center [251, 100] width 128 height 30
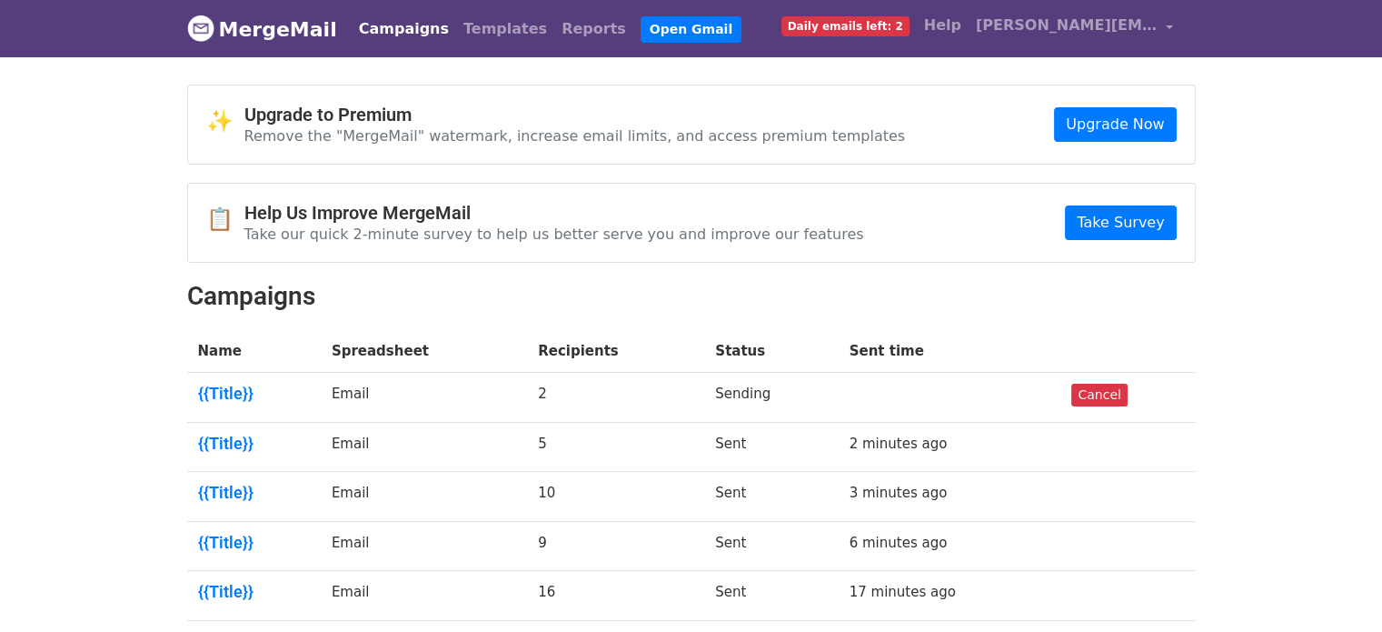
click at [368, 394] on td "Email" at bounding box center [424, 398] width 206 height 50
click at [232, 384] on link "{{Title}}" at bounding box center [254, 394] width 112 height 20
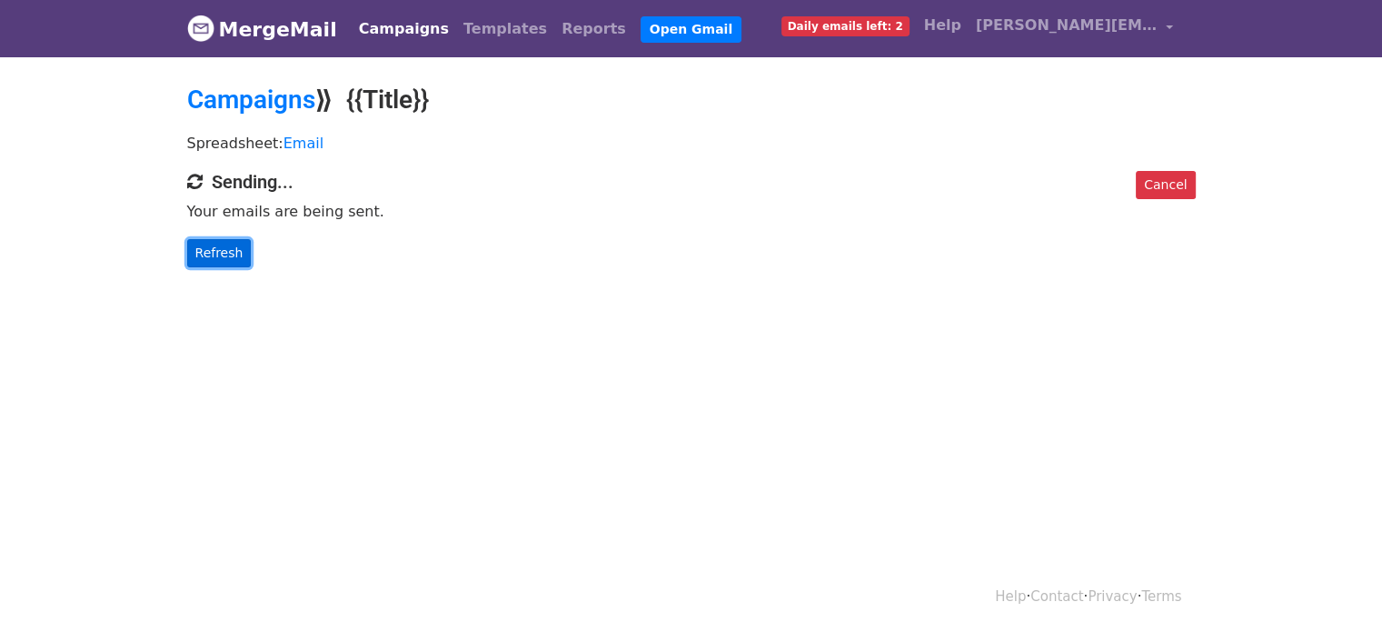
click at [213, 257] on link "Refresh" at bounding box center [219, 253] width 65 height 28
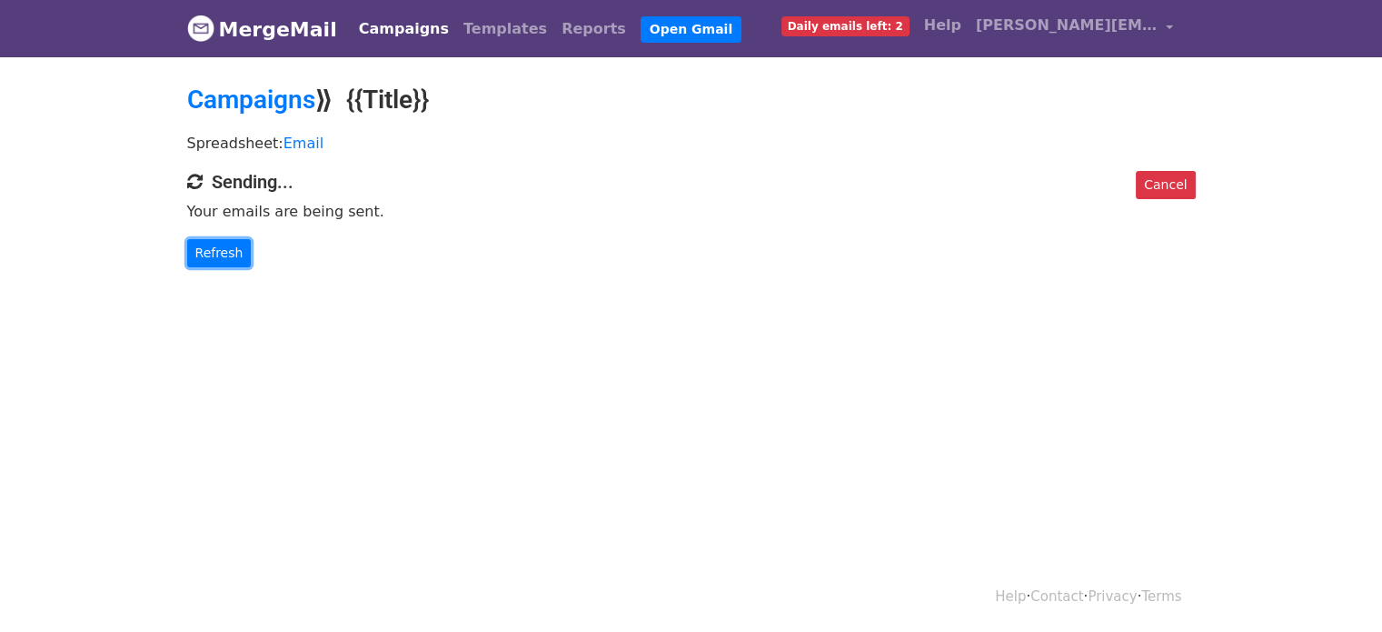
click at [213, 257] on link "Refresh" at bounding box center [219, 253] width 65 height 28
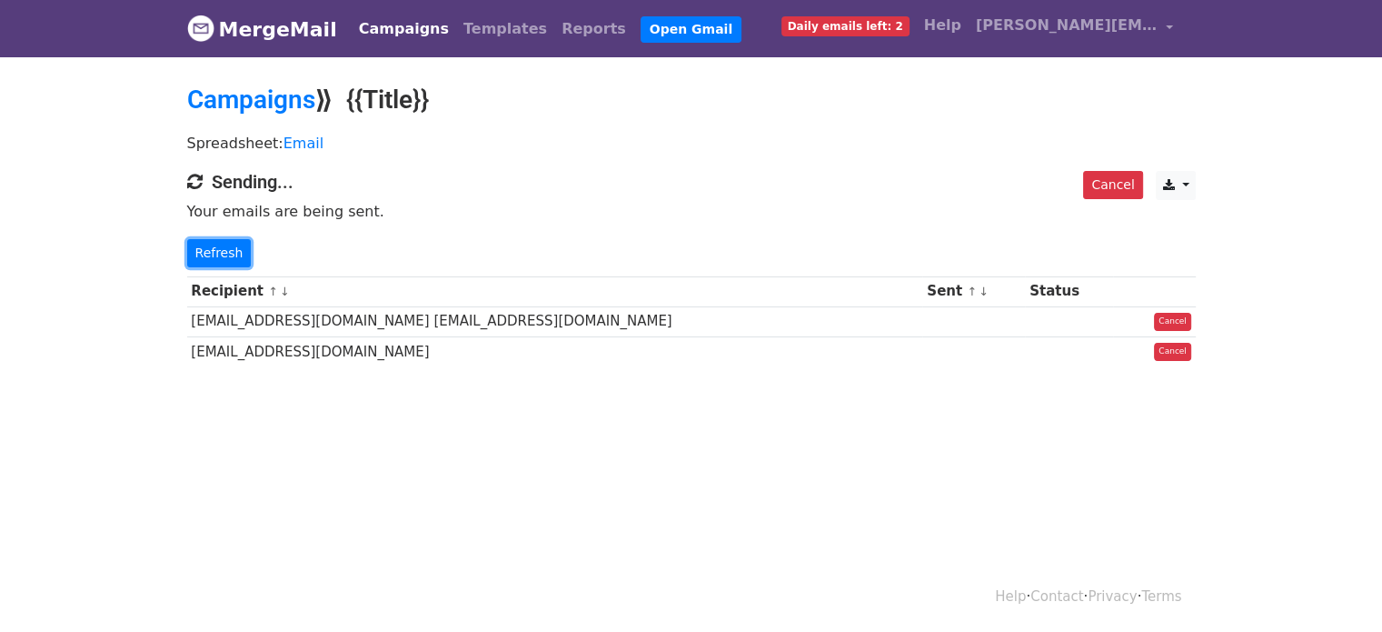
click at [213, 257] on link "Refresh" at bounding box center [219, 253] width 65 height 28
click at [222, 243] on link "Refresh" at bounding box center [219, 253] width 65 height 28
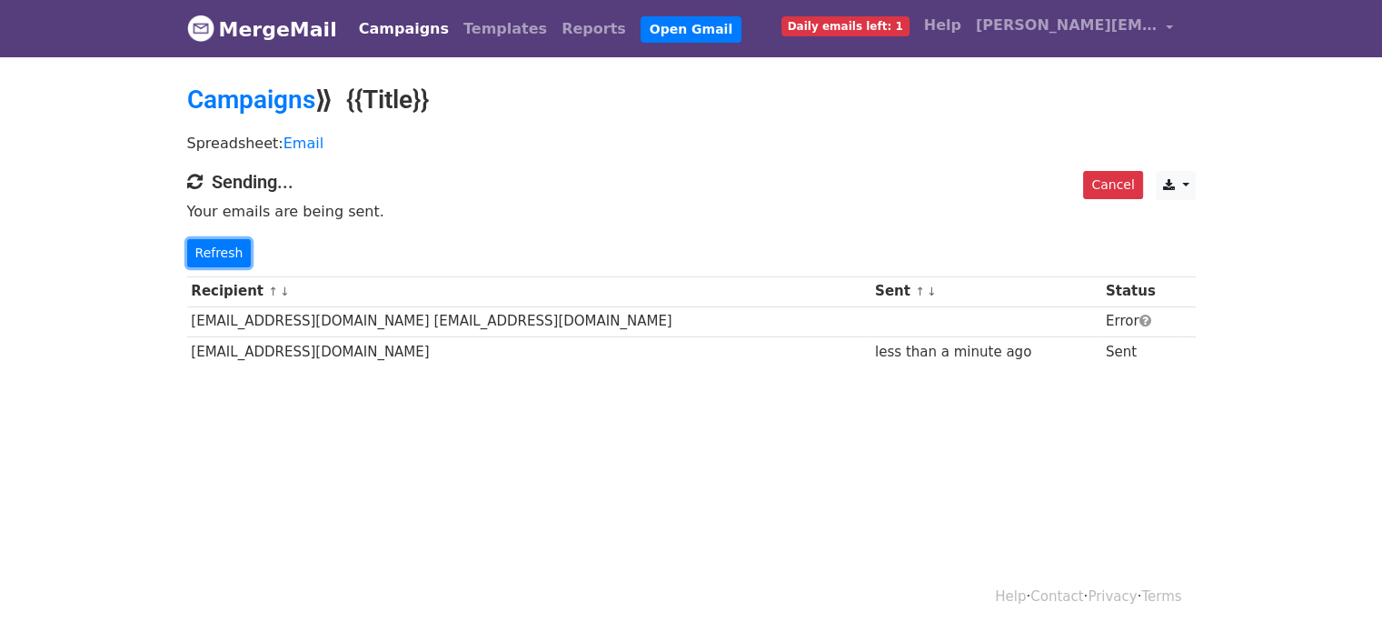
click at [222, 244] on link "Refresh" at bounding box center [219, 253] width 65 height 28
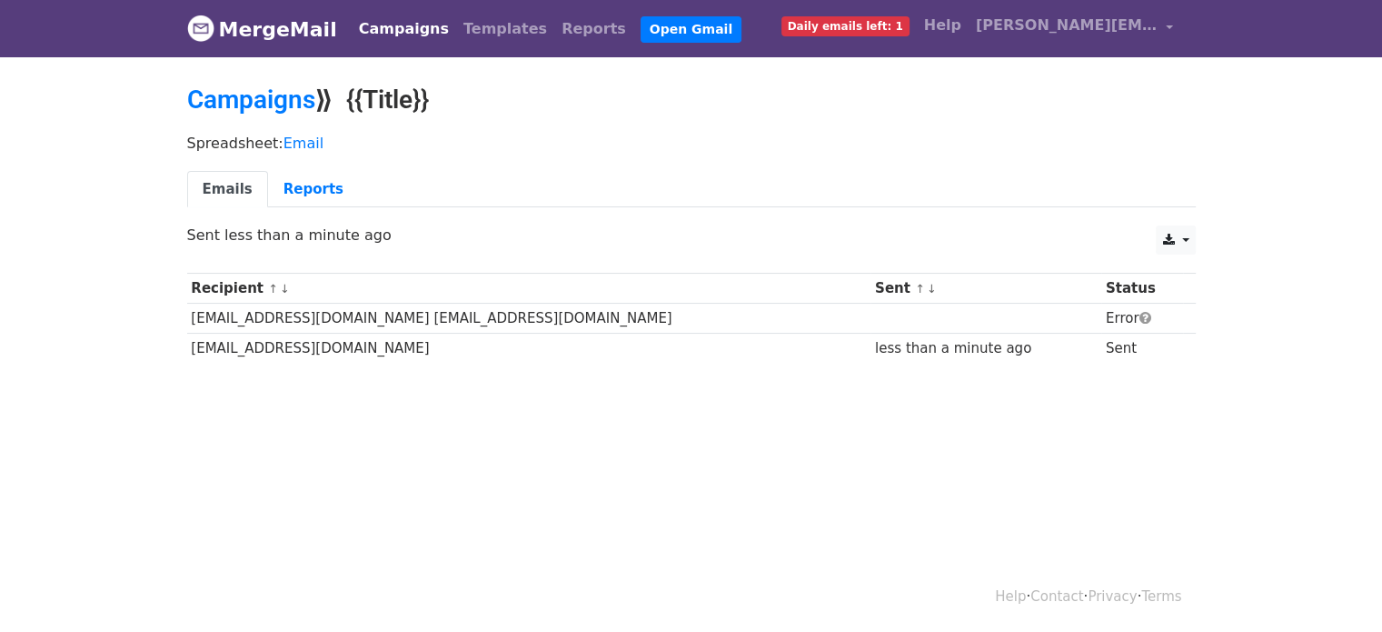
click at [222, 244] on div "CSV Excel Sent less than a minute ago" at bounding box center [692, 244] width 1036 height 38
click at [248, 97] on link "Campaigns" at bounding box center [251, 100] width 128 height 30
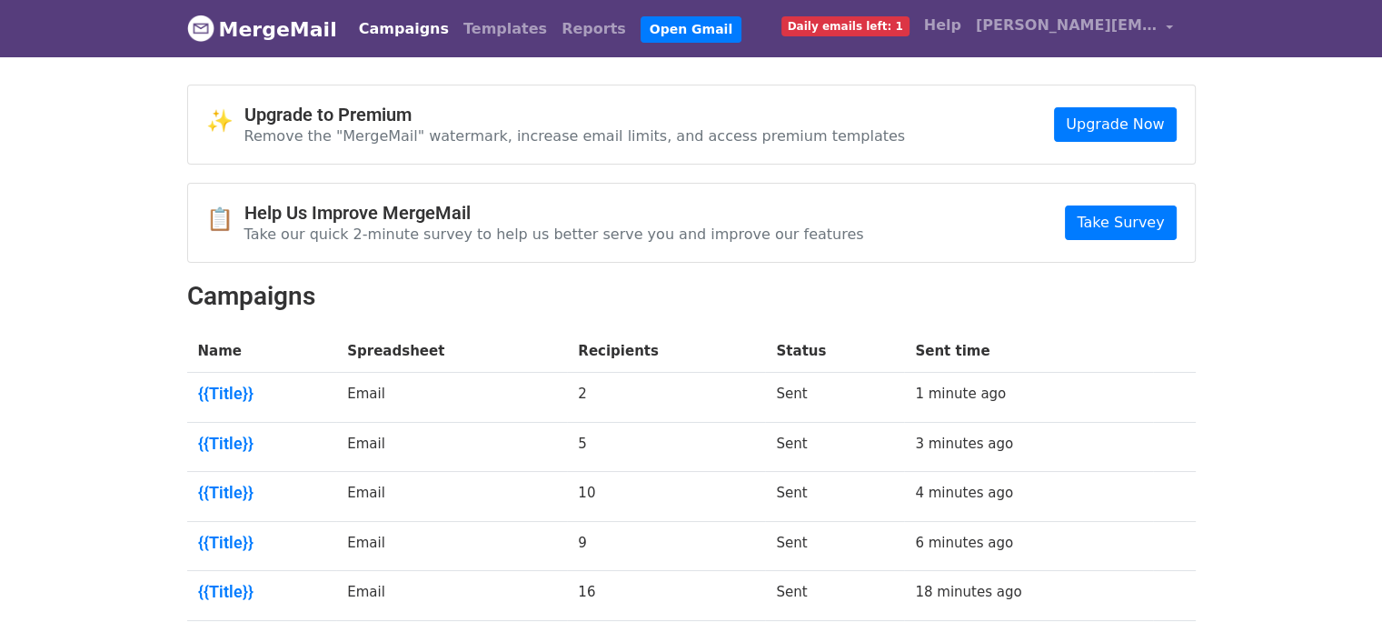
click at [283, 28] on link "MergeMail" at bounding box center [262, 29] width 150 height 38
